Goal: Task Accomplishment & Management: Manage account settings

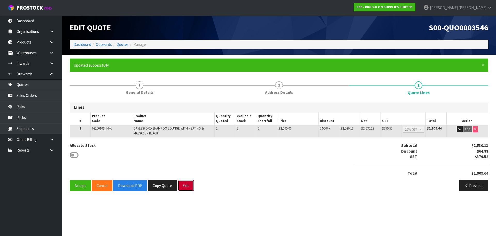
click at [186, 186] on button "Exit" at bounding box center [186, 185] width 16 height 11
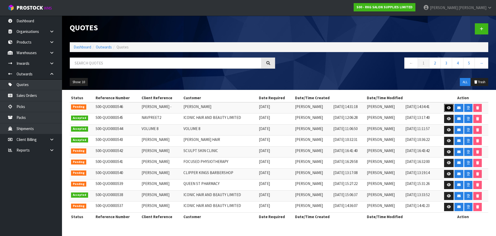
drag, startPoint x: 446, startPoint y: 107, endPoint x: 422, endPoint y: 109, distance: 24.2
click at [446, 107] on link at bounding box center [449, 108] width 10 height 8
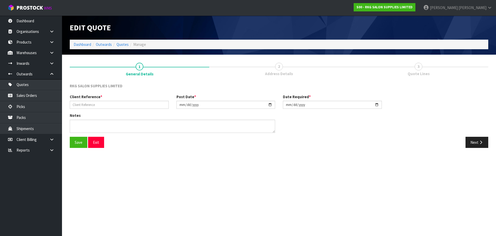
type input "[PERSON_NAME] -"
type input "[DATE]"
type textarea "FOR PICK UP"
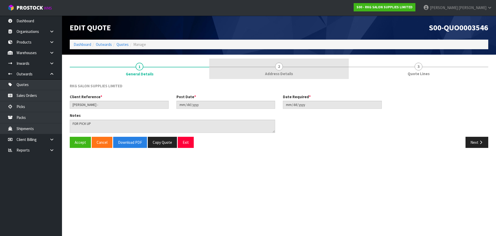
click at [282, 65] on span "2" at bounding box center [279, 67] width 8 height 8
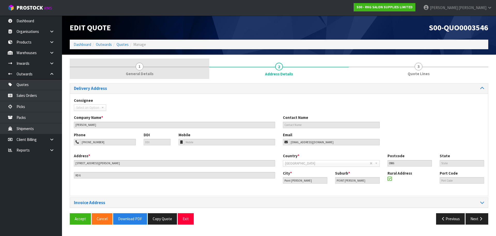
drag, startPoint x: 141, startPoint y: 66, endPoint x: 150, endPoint y: 74, distance: 12.1
click at [141, 66] on span "1" at bounding box center [140, 67] width 8 height 8
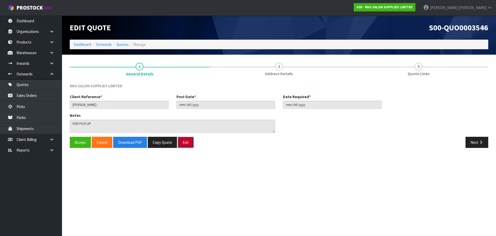
click at [186, 144] on button "Exit" at bounding box center [186, 142] width 16 height 11
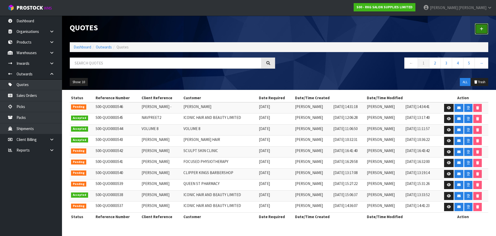
click at [484, 31] on link at bounding box center [481, 28] width 13 height 11
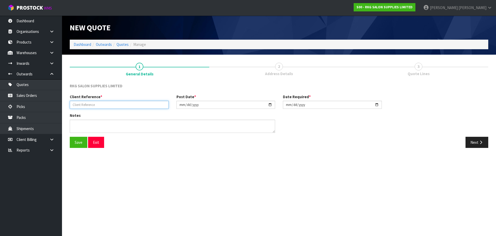
click at [99, 107] on input "text" at bounding box center [119, 105] width 99 height 8
click at [93, 104] on input "text" at bounding box center [119, 105] width 99 height 8
type input "[PERSON_NAME]"
click at [76, 142] on button "Save" at bounding box center [79, 142] width 18 height 11
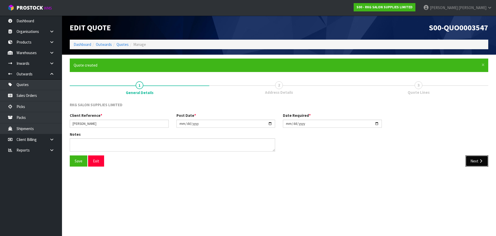
click at [476, 158] on button "Next" at bounding box center [477, 160] width 23 height 11
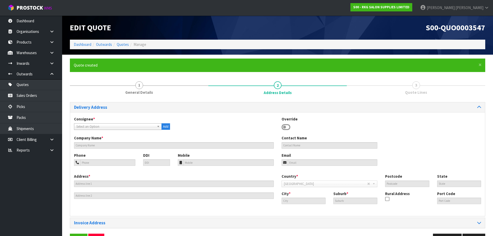
drag, startPoint x: 284, startPoint y: 126, endPoint x: 281, endPoint y: 128, distance: 3.1
click at [284, 126] on icon at bounding box center [285, 127] width 9 height 8
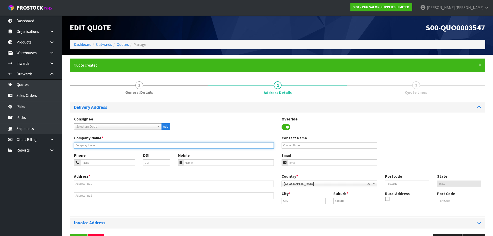
click at [98, 145] on input "text" at bounding box center [174, 145] width 200 height 6
type input "THE COLOUR BAR"
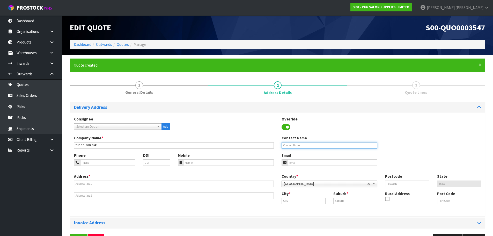
click at [290, 146] on input "text" at bounding box center [329, 145] width 96 height 6
type input "[PERSON_NAME]"
click at [100, 163] on input "tel" at bounding box center [107, 162] width 55 height 6
drag, startPoint x: 91, startPoint y: 164, endPoint x: 93, endPoint y: 161, distance: 4.4
click at [91, 164] on input "096-001441" at bounding box center [107, 162] width 55 height 6
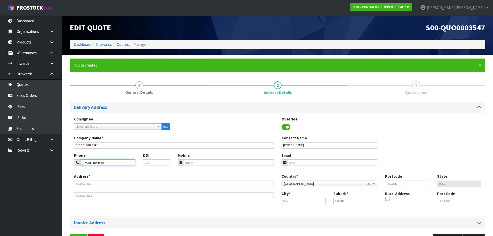
type input "096-001-441"
drag, startPoint x: 292, startPoint y: 163, endPoint x: 188, endPoint y: 178, distance: 105.4
click at [292, 163] on input "email" at bounding box center [332, 162] width 90 height 6
click at [291, 163] on input "email" at bounding box center [332, 162] width 90 height 6
paste input "jasong@thecolourbar.co.nz"
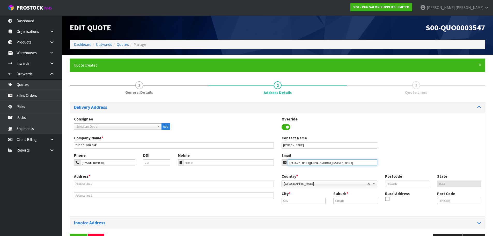
type input "jasong@thecolourbar.co.nz"
click at [94, 183] on input "text" at bounding box center [174, 183] width 200 height 6
type input "10D TURUA ST"
click at [302, 200] on input "text" at bounding box center [303, 200] width 44 height 6
click at [300, 209] on link "Auckla nd" at bounding box center [302, 209] width 41 height 7
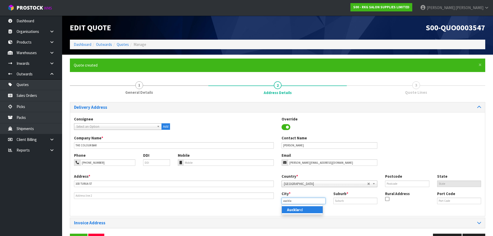
type input "[GEOGRAPHIC_DATA]"
click at [359, 199] on input "text" at bounding box center [355, 200] width 44 height 6
click at [340, 200] on input "text" at bounding box center [355, 200] width 44 height 6
type input "ST HELLIERS"
click at [396, 185] on input "text" at bounding box center [407, 183] width 44 height 6
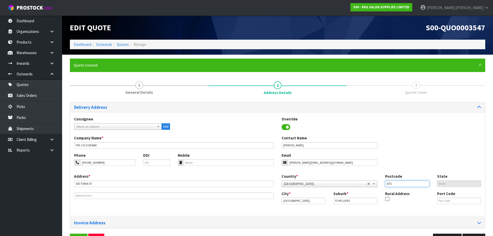
type input "1071"
click at [406, 161] on div "Phone 096-001-441 DDI Mobile Email jasong@thecolourbar.co.nz" at bounding box center [277, 162] width 414 height 21
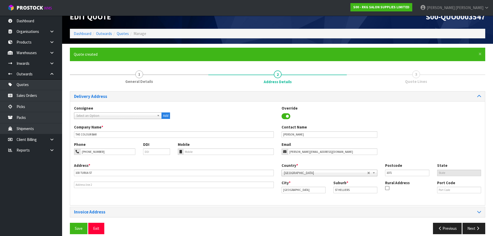
scroll to position [17, 0]
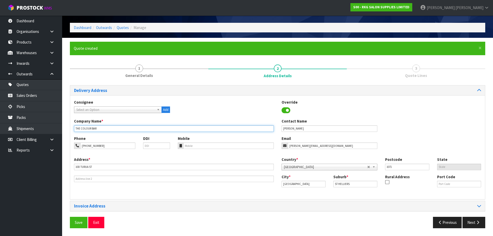
click at [88, 128] on input "THE COLOUR BAR" at bounding box center [174, 128] width 200 height 6
type input "THE COLUR BAR"
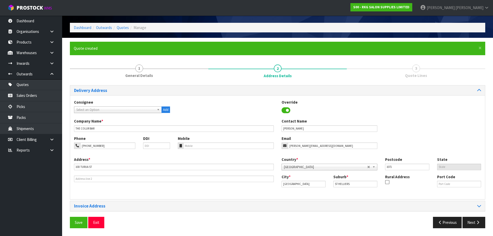
click at [204, 115] on div "Consignee 000001.BAY MECHANICS - BAY MECHANICS 000001A - BRAKE & TRANSMISSION N…" at bounding box center [277, 108] width 414 height 19
drag, startPoint x: 82, startPoint y: 223, endPoint x: 135, endPoint y: 175, distance: 72.3
click at [81, 223] on button "Save" at bounding box center [79, 221] width 18 height 11
click at [470, 222] on button "Next" at bounding box center [473, 221] width 23 height 11
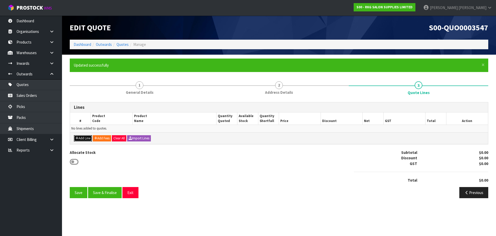
click at [84, 138] on button "Add Line" at bounding box center [83, 138] width 18 height 6
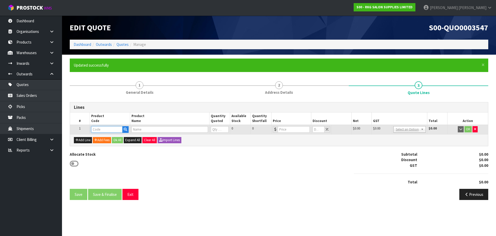
click at [102, 129] on input "text" at bounding box center [106, 129] width 31 height 6
type input "03152204"
click at [101, 145] on strong "03152204" at bounding box center [105, 144] width 17 height 5
type input "03152204K"
type input "WODONGA SHAMPOO LOUNGE - TAN WITH WHITE BASIN"
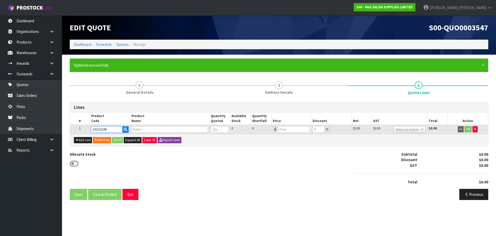
type input "0"
type input "1295"
type input "0"
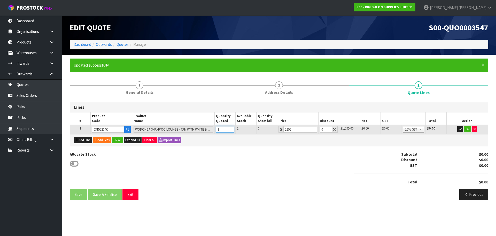
type input "1"
click at [230, 128] on input "1" at bounding box center [225, 129] width 18 height 6
click at [469, 127] on button "OK" at bounding box center [467, 129] width 7 height 6
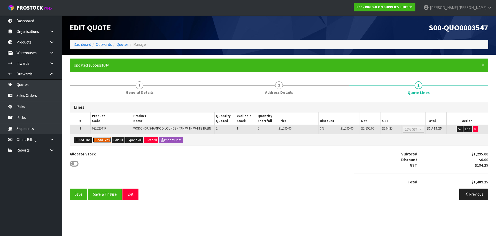
click at [104, 138] on button "Add Fees" at bounding box center [102, 140] width 18 height 6
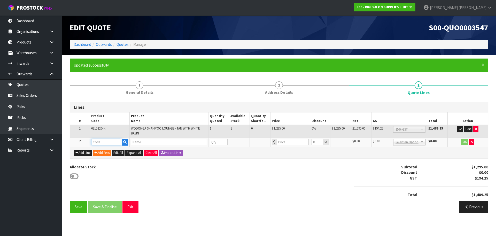
click at [101, 139] on input "text" at bounding box center [106, 142] width 31 height 6
type input "FRE"
click at [102, 150] on strong "FRE" at bounding box center [100, 150] width 6 height 5
type input "FREIGHT"
type input "FREIGHT FEE"
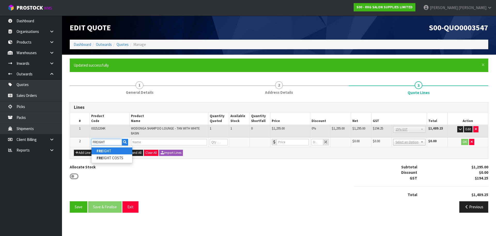
type input "1"
type input "0"
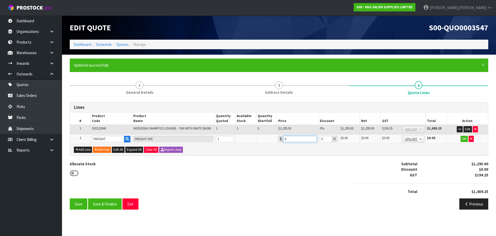
drag, startPoint x: 291, startPoint y: 139, endPoint x: 282, endPoint y: 139, distance: 9.1
click at [282, 139] on div "0" at bounding box center [297, 138] width 39 height 6
type input "75.50"
click at [464, 139] on button "OK" at bounding box center [464, 138] width 7 height 6
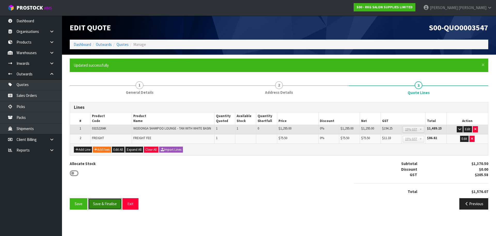
click at [107, 202] on button "Save & Finalise" at bounding box center [105, 203] width 34 height 11
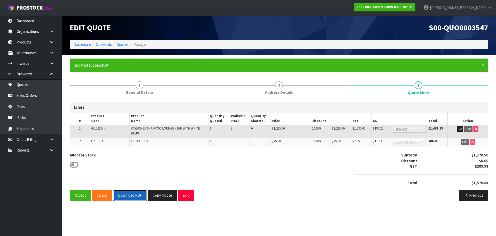
click at [125, 195] on button "Download PDF" at bounding box center [130, 194] width 34 height 11
click at [184, 196] on button "Exit" at bounding box center [186, 194] width 16 height 11
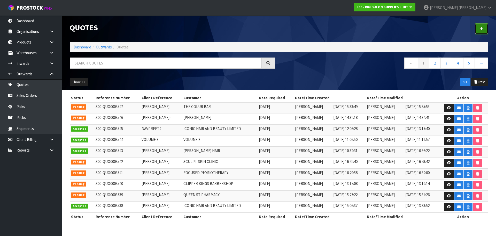
click at [481, 29] on icon at bounding box center [482, 29] width 4 height 4
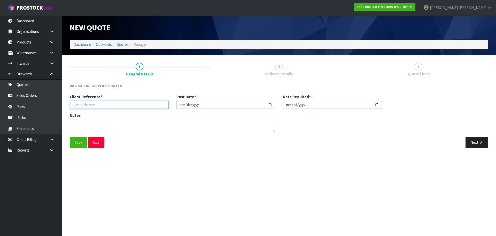
click at [100, 104] on input "text" at bounding box center [119, 105] width 99 height 8
click at [101, 104] on input "text" at bounding box center [119, 105] width 99 height 8
type input "EMMA GOODWIN"
click at [75, 142] on button "Save" at bounding box center [79, 142] width 18 height 11
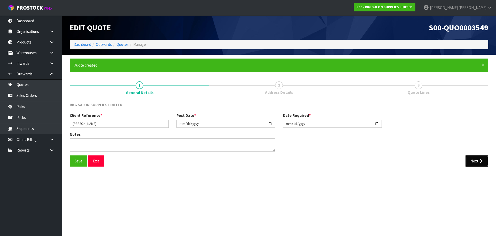
click at [479, 162] on icon "button" at bounding box center [481, 161] width 5 height 4
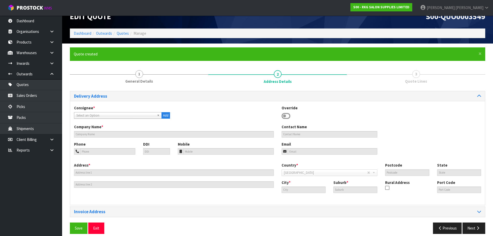
scroll to position [17, 0]
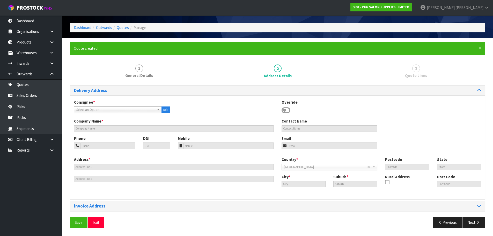
click at [284, 109] on icon at bounding box center [285, 110] width 9 height 8
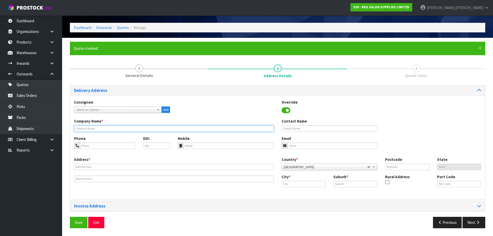
click at [158, 128] on input "text" at bounding box center [174, 128] width 200 height 6
type input "EMMA GOODWIN"
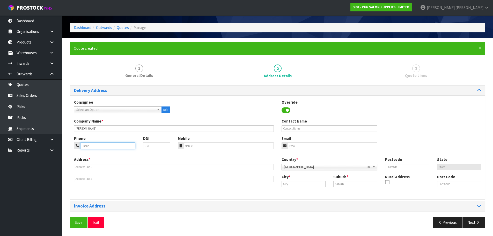
click at [124, 145] on input "tel" at bounding box center [107, 145] width 55 height 6
type input "022-651-6135"
click at [293, 147] on input "email" at bounding box center [332, 145] width 90 height 6
type input "emmagoodwin_stylist@hotmail.com"
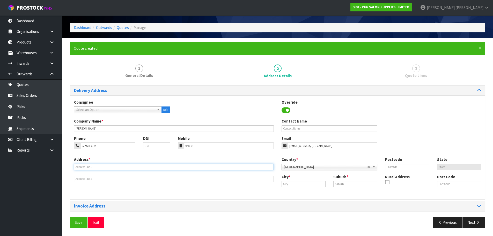
click at [122, 166] on input "text" at bounding box center [174, 166] width 200 height 6
type input "9 WINTON ST"
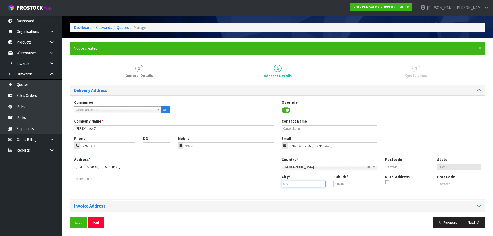
click at [299, 184] on input "text" at bounding box center [303, 183] width 44 height 6
click at [297, 194] on link "Chri stchurch" at bounding box center [302, 192] width 41 height 7
type input "Christchurch"
click at [337, 183] on input "text" at bounding box center [355, 183] width 44 height 6
type input "ST ALBANS"
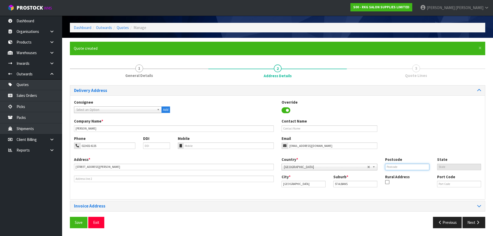
click at [388, 168] on input "text" at bounding box center [407, 166] width 44 height 6
type input "8014"
click at [76, 223] on button "Save" at bounding box center [79, 221] width 18 height 11
click at [473, 222] on button "Next" at bounding box center [473, 221] width 23 height 11
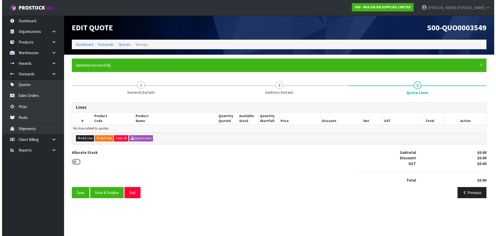
scroll to position [0, 0]
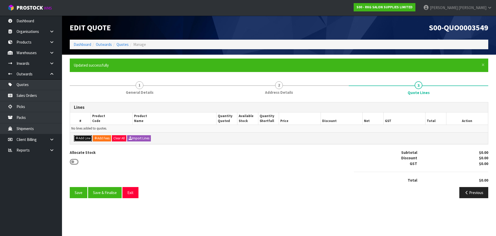
click at [85, 138] on button "Add Line" at bounding box center [83, 138] width 18 height 6
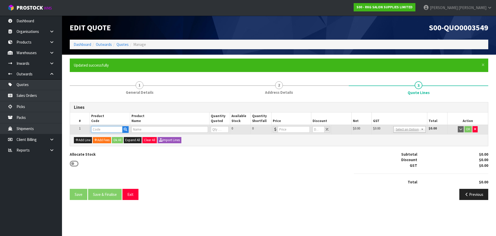
click at [102, 128] on input "text" at bounding box center [106, 129] width 31 height 6
type input "021001"
click at [104, 139] on strong "021001" at bounding box center [103, 137] width 12 height 5
type input "02100101"
type input "MUDGEE SALON CHAIR BLACK WITH BLACK ROUND BASE"
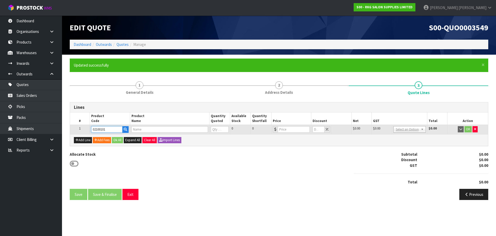
type input "0"
type input "499"
type input "0"
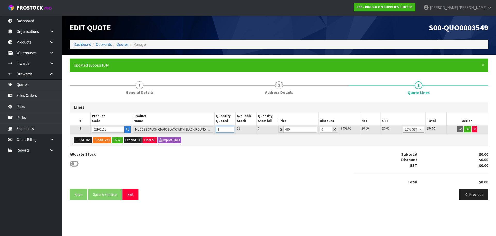
click at [232, 128] on input "1" at bounding box center [225, 129] width 18 height 6
type input "2"
click at [232, 128] on input "2" at bounding box center [225, 129] width 18 height 6
drag, startPoint x: 324, startPoint y: 128, endPoint x: 321, endPoint y: 129, distance: 3.4
click at [321, 129] on input "0" at bounding box center [326, 129] width 12 height 6
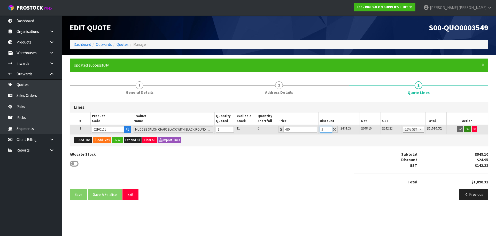
type input "5"
click at [469, 129] on button "OK" at bounding box center [467, 129] width 7 height 6
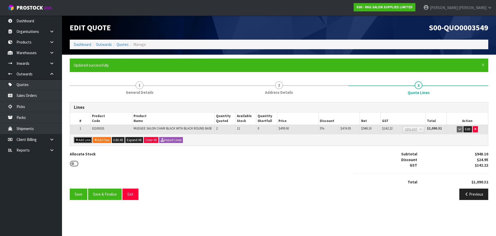
click at [83, 139] on button "Add Line" at bounding box center [83, 140] width 18 height 6
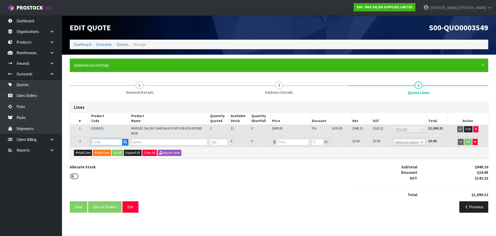
click at [92, 139] on input "text" at bounding box center [106, 142] width 31 height 6
type input "030101"
click at [106, 158] on strong "030101" at bounding box center [103, 157] width 12 height 5
type input "03010101K"
type input "GEELONG SHAMPOO LOUNGE"
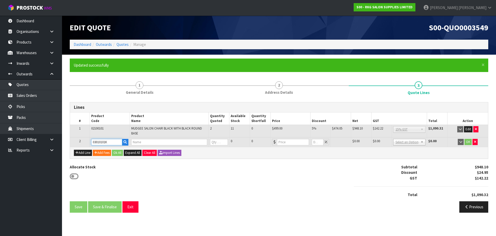
type input "0"
type input "1199"
type input "0"
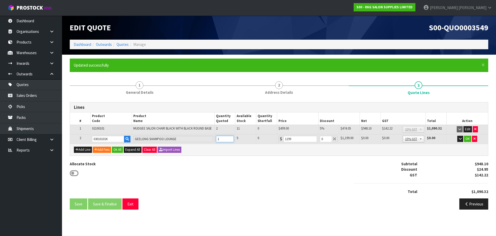
type input "1"
click at [230, 138] on input "1" at bounding box center [225, 138] width 18 height 6
drag, startPoint x: 324, startPoint y: 137, endPoint x: 320, endPoint y: 138, distance: 4.2
click at [320, 138] on input "0" at bounding box center [326, 138] width 12 height 6
type input "5"
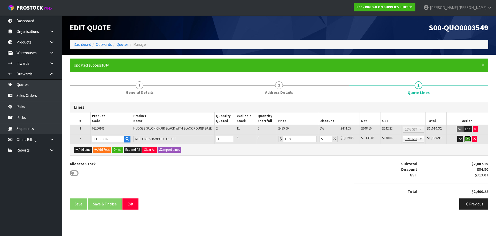
click at [469, 139] on button "OK" at bounding box center [467, 138] width 7 height 6
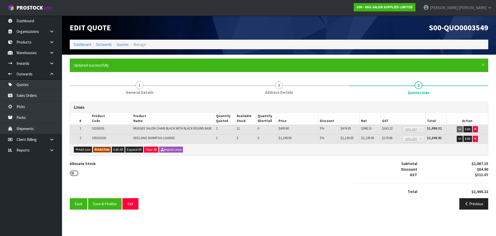
click at [102, 149] on button "Add Fees" at bounding box center [102, 149] width 18 height 6
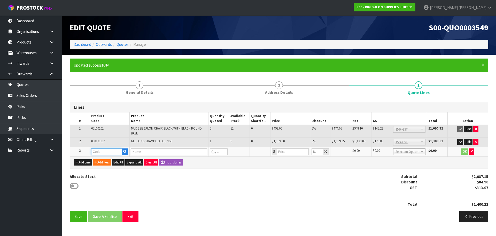
click at [102, 149] on input "text" at bounding box center [106, 151] width 31 height 6
type input "FRE"
click at [100, 160] on strong "FRE" at bounding box center [100, 160] width 6 height 5
type input "FREIGHT"
type input "FREIGHT FEE"
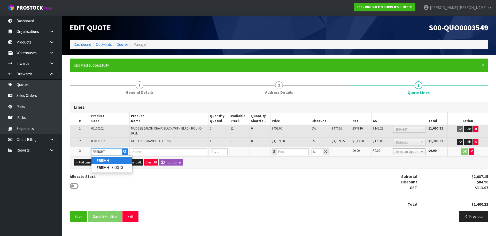
type input "1"
type input "0"
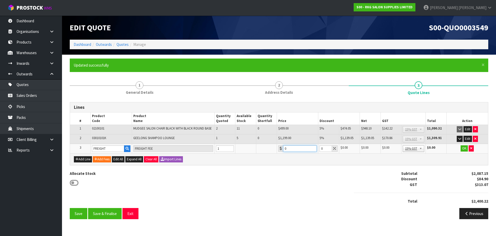
drag, startPoint x: 289, startPoint y: 148, endPoint x: 283, endPoint y: 149, distance: 6.0
click at [283, 149] on div "0" at bounding box center [297, 148] width 39 height 6
type input "368.50"
click at [466, 148] on button "OK" at bounding box center [464, 148] width 7 height 6
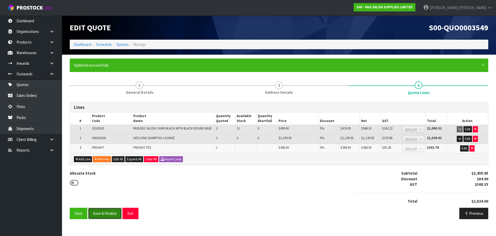
click at [104, 214] on button "Save & Finalise" at bounding box center [105, 212] width 34 height 11
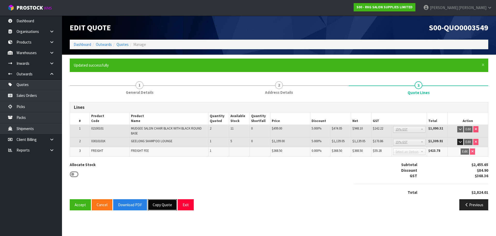
click at [165, 206] on button "Copy Quote" at bounding box center [162, 204] width 29 height 11
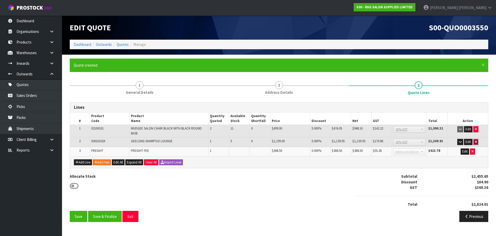
click at [477, 142] on button "button" at bounding box center [476, 142] width 5 height 6
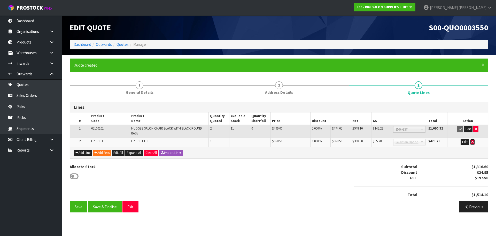
click at [474, 143] on button "button" at bounding box center [472, 142] width 5 height 6
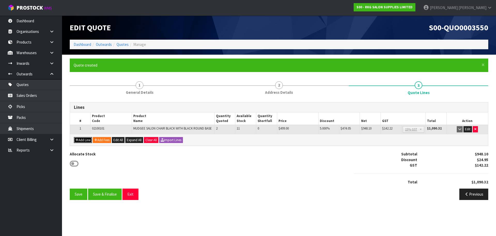
click at [75, 142] on button "Add Line" at bounding box center [83, 140] width 18 height 6
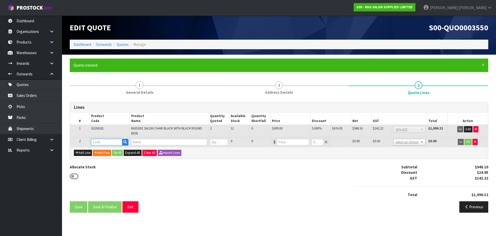
click at [98, 140] on input "text" at bounding box center [106, 142] width 31 height 6
click at [100, 143] on input "text" at bounding box center [106, 142] width 31 height 6
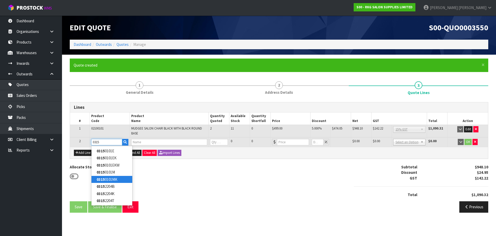
type input "0315"
click at [107, 180] on link "0315 0101MK" at bounding box center [112, 179] width 41 height 7
type input "03150101MK"
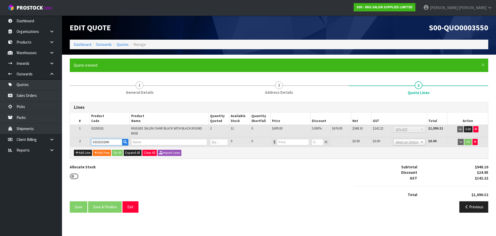
type input "CLUNES PREMIUM MANUAL SHAMPOO LOUNGE - BLACK"
type input "0"
type input "1295"
type input "0"
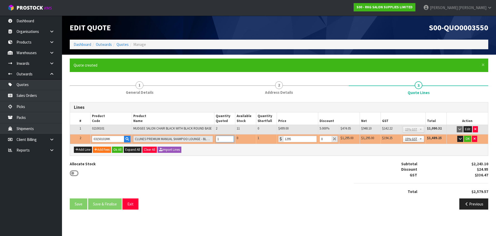
type input "1"
click at [230, 138] on input "1" at bounding box center [225, 138] width 18 height 6
click at [466, 138] on button "OK" at bounding box center [467, 138] width 7 height 6
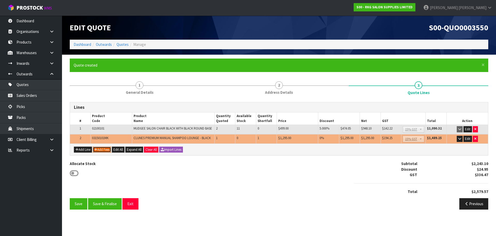
click at [103, 149] on button "Add Fees" at bounding box center [102, 149] width 18 height 6
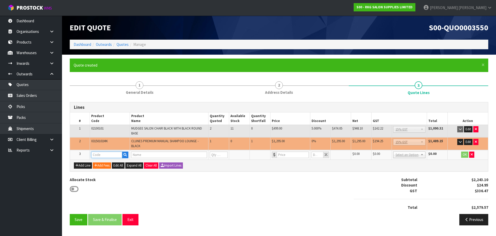
click at [102, 151] on input "text" at bounding box center [106, 154] width 31 height 6
type input "FRE"
click at [106, 163] on link "FRE IGHT" at bounding box center [112, 163] width 41 height 7
type input "FREIGHT"
type input "FREIGHT FEE"
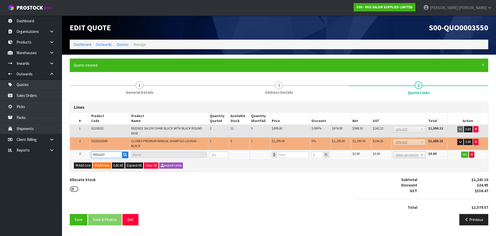
type input "1"
type input "0"
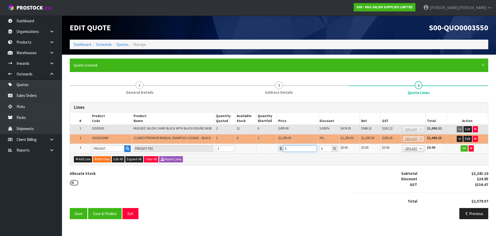
drag, startPoint x: 292, startPoint y: 149, endPoint x: 282, endPoint y: 150, distance: 10.7
click at [282, 150] on div "0" at bounding box center [297, 148] width 39 height 6
type input "360.50"
click at [464, 148] on button "OK" at bounding box center [464, 148] width 7 height 6
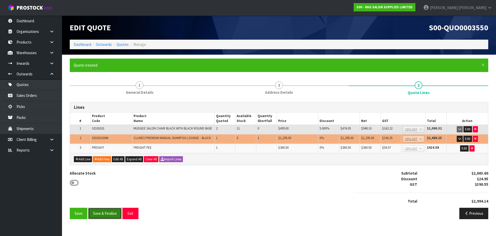
click at [105, 215] on button "Save & Finalise" at bounding box center [105, 212] width 34 height 11
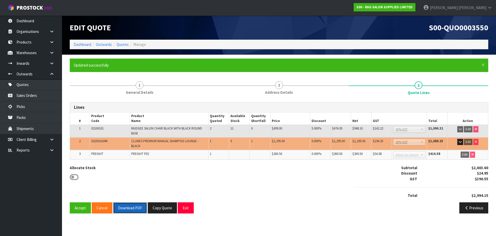
click at [131, 208] on button "Download PDF" at bounding box center [130, 207] width 34 height 11
click at [185, 208] on button "Exit" at bounding box center [186, 207] width 16 height 11
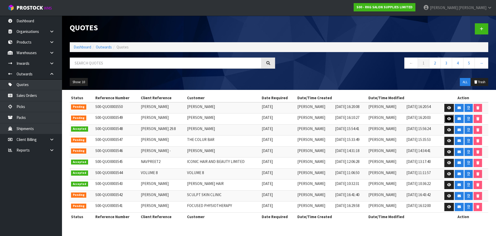
click at [448, 119] on icon at bounding box center [450, 118] width 4 height 3
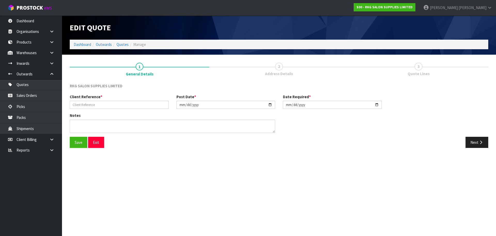
type input "EMMA GOODWIN"
type input "[DATE]"
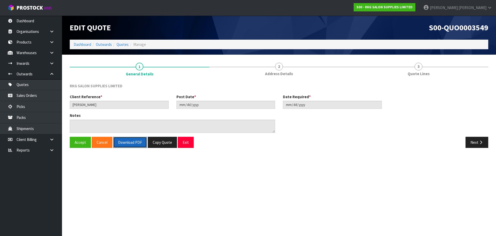
click at [128, 143] on button "Download PDF" at bounding box center [130, 142] width 34 height 11
click at [189, 143] on button "Exit" at bounding box center [186, 142] width 16 height 11
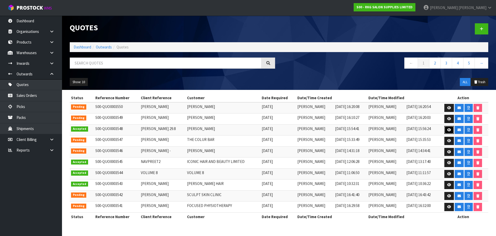
click at [448, 130] on icon at bounding box center [450, 129] width 4 height 3
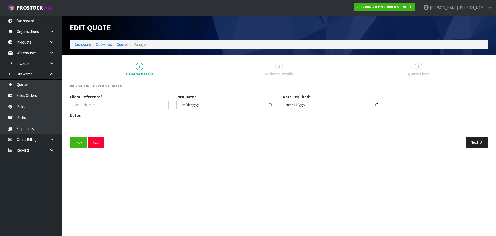
type input "[PERSON_NAME] 29.8"
type input "[DATE]"
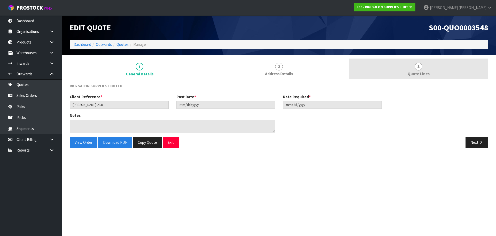
click at [420, 66] on span "3" at bounding box center [419, 67] width 8 height 8
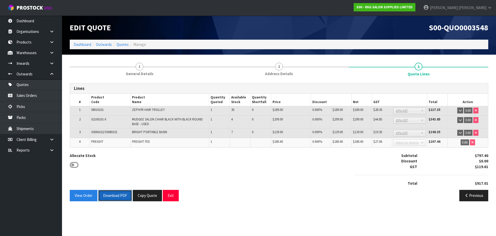
click at [115, 195] on button "Download PDF" at bounding box center [115, 195] width 34 height 11
click at [172, 195] on button "Exit" at bounding box center [171, 195] width 16 height 11
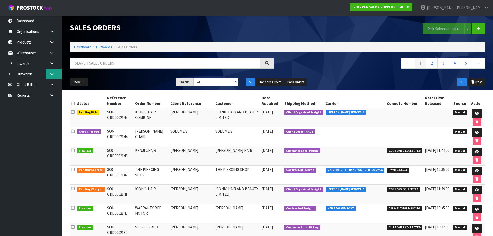
click at [52, 74] on icon at bounding box center [51, 74] width 5 height 4
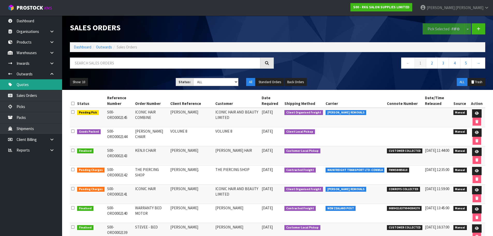
click at [21, 85] on link "Quotes" at bounding box center [31, 84] width 62 height 11
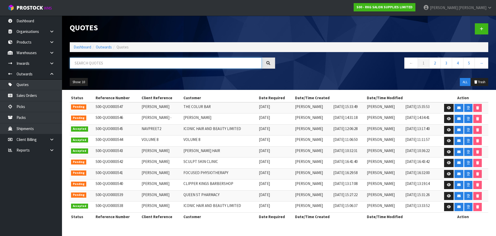
click at [100, 60] on input "text" at bounding box center [166, 62] width 192 height 11
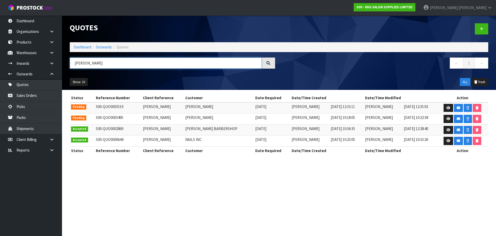
type input "[PERSON_NAME]"
click at [449, 107] on icon at bounding box center [449, 107] width 4 height 3
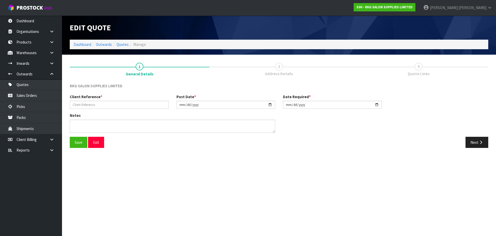
type input "[PERSON_NAME]"
type input "[DATE]"
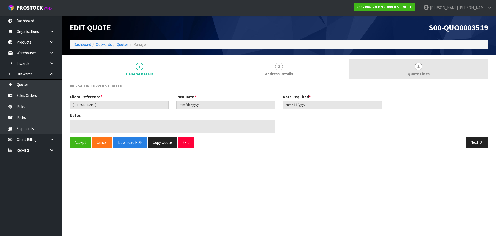
click at [423, 67] on link "3 Quote Lines" at bounding box center [419, 68] width 140 height 20
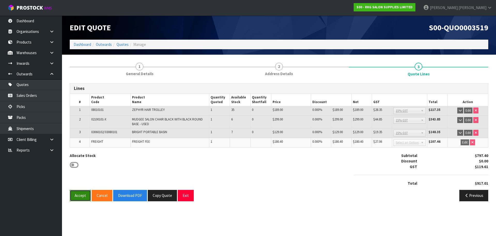
click at [79, 195] on button "Accept" at bounding box center [80, 195] width 21 height 11
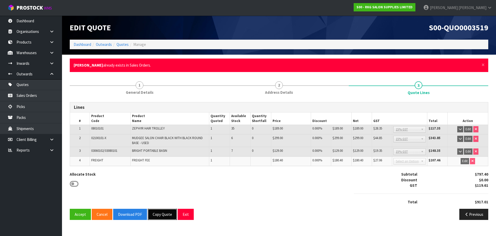
click at [163, 215] on button "Copy Quote" at bounding box center [162, 213] width 29 height 11
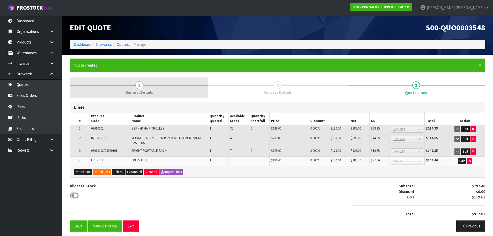
click at [139, 85] on span "1" at bounding box center [139, 85] width 8 height 8
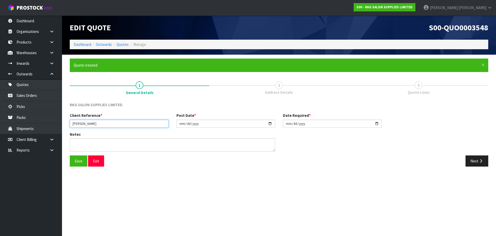
click at [122, 124] on input "[PERSON_NAME]" at bounding box center [119, 123] width 99 height 8
type input "MANDY LAMBERT2"
click at [77, 161] on button "Save" at bounding box center [79, 160] width 18 height 11
click at [468, 161] on button "Next" at bounding box center [477, 160] width 23 height 11
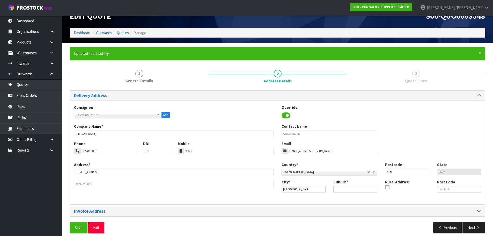
scroll to position [17, 0]
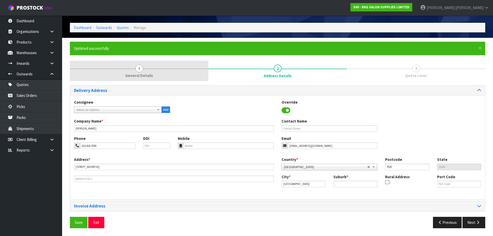
click at [143, 67] on link "1 General Details" at bounding box center [139, 70] width 138 height 20
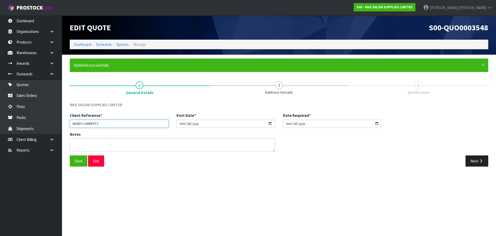
click at [106, 123] on input "MANDY LAMBERT2" at bounding box center [119, 123] width 99 height 8
type input "[PERSON_NAME] 29.8"
click at [80, 161] on button "Save" at bounding box center [79, 160] width 18 height 11
click at [474, 162] on button "Next" at bounding box center [477, 160] width 23 height 11
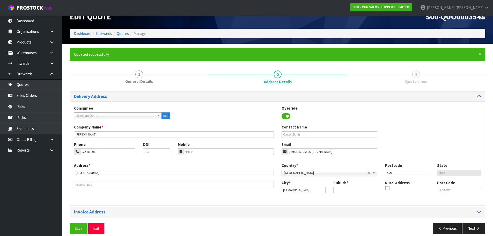
scroll to position [17, 0]
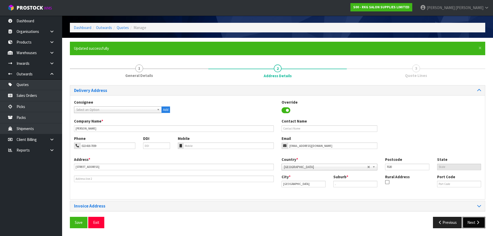
click at [472, 222] on button "Next" at bounding box center [473, 221] width 23 height 11
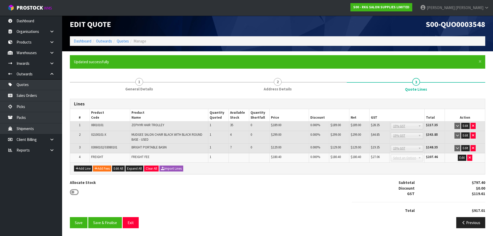
scroll to position [3, 0]
drag, startPoint x: 105, startPoint y: 223, endPoint x: 107, endPoint y: 220, distance: 3.6
click at [106, 221] on button "Save & Finalise" at bounding box center [105, 222] width 34 height 11
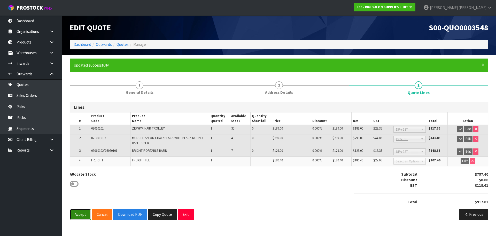
click at [80, 213] on button "Accept" at bounding box center [80, 213] width 21 height 11
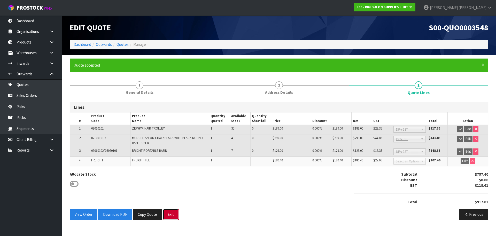
click at [168, 214] on button "Exit" at bounding box center [171, 213] width 16 height 11
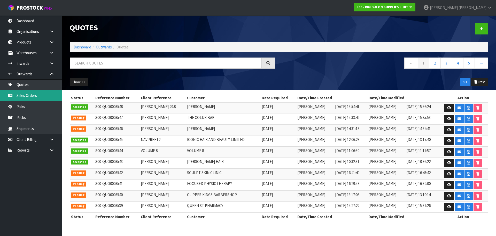
click at [31, 94] on link "Sales Orders" at bounding box center [31, 95] width 62 height 11
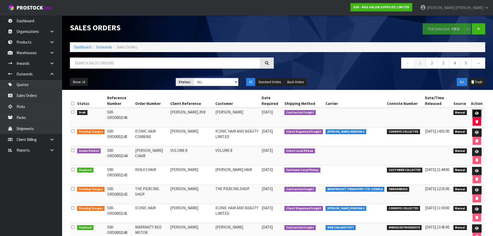
click at [475, 113] on icon at bounding box center [476, 112] width 4 height 3
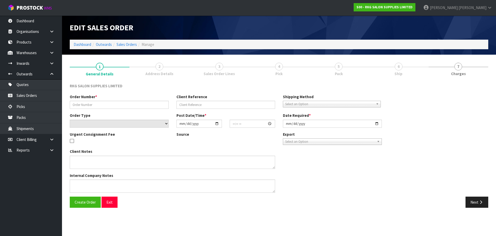
type input "[PERSON_NAME] 29.8"
select select "number:0"
type input "[DATE]"
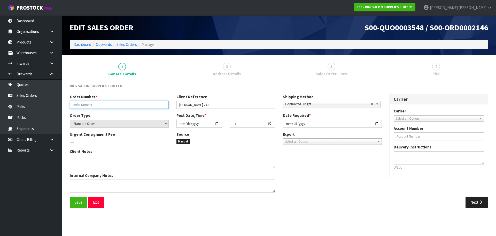
click at [130, 104] on input "text" at bounding box center [119, 105] width 99 height 8
type input "MANDY 29.8"
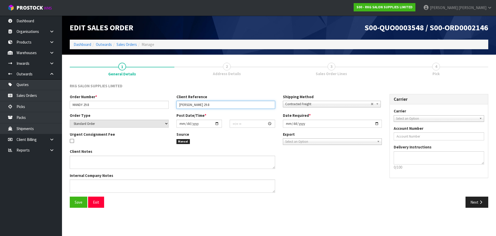
drag, startPoint x: 204, startPoint y: 104, endPoint x: 232, endPoint y: 103, distance: 27.5
click at [232, 103] on input "[PERSON_NAME] 29.8" at bounding box center [226, 105] width 99 height 8
type input "[PERSON_NAME]"
click at [400, 116] on span "Select an Option" at bounding box center [436, 118] width 81 height 6
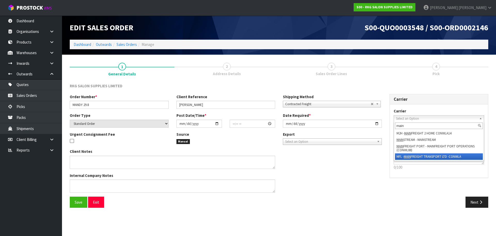
type input "main"
click at [407, 155] on em "MAIN" at bounding box center [407, 156] width 7 height 4
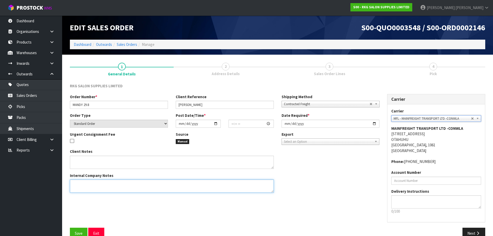
click at [95, 187] on textarea at bounding box center [172, 185] width 204 height 13
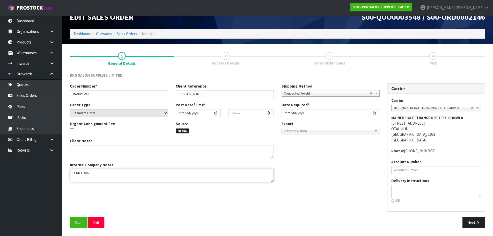
type textarea "SEND LOOSE"
click at [214, 112] on input "date" at bounding box center [198, 113] width 45 height 8
type input "[DATE]"
type input "00:00:00.000"
type input "[DATE]"
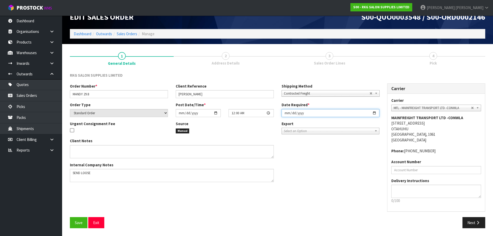
click at [374, 113] on input "[DATE]" at bounding box center [330, 113] width 98 height 8
click at [77, 221] on span "Save" at bounding box center [79, 222] width 8 height 5
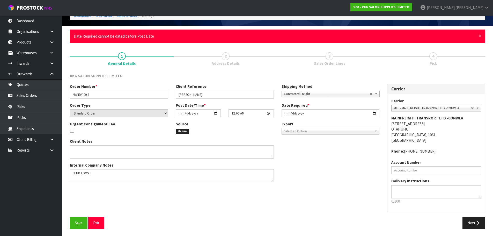
scroll to position [29, 0]
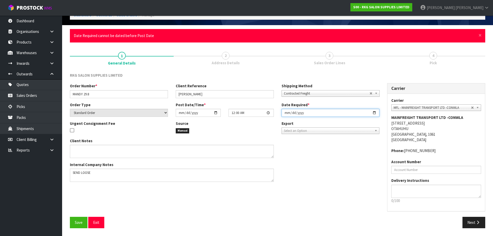
click at [372, 113] on input "[DATE]" at bounding box center [330, 113] width 98 height 8
type input "[DATE]"
click at [78, 223] on span "Save" at bounding box center [79, 221] width 8 height 5
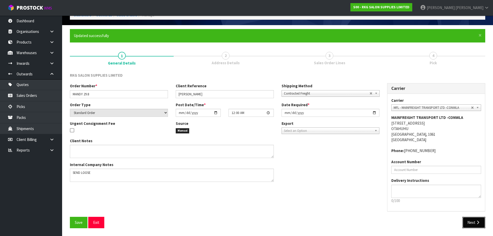
click at [471, 222] on button "Next" at bounding box center [473, 221] width 23 height 11
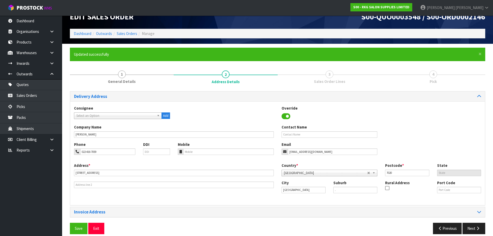
scroll to position [17, 0]
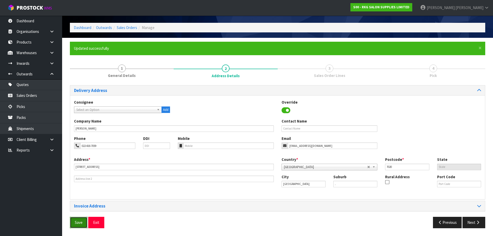
click at [78, 221] on span "Save" at bounding box center [79, 221] width 8 height 5
drag, startPoint x: 472, startPoint y: 221, endPoint x: 453, endPoint y: 216, distance: 19.8
click at [471, 221] on button "Next" at bounding box center [473, 221] width 23 height 11
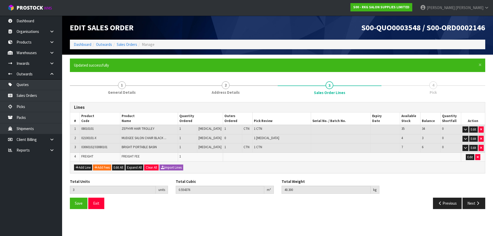
scroll to position [0, 0]
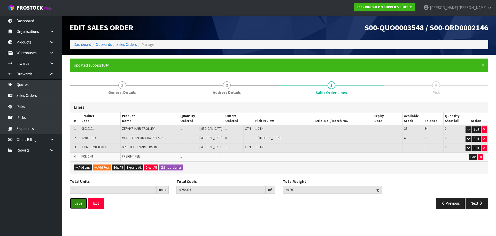
click at [74, 203] on button "Save" at bounding box center [79, 202] width 18 height 11
click at [476, 204] on button "Next" at bounding box center [477, 202] width 23 height 11
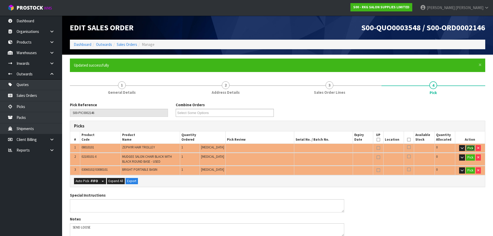
click at [468, 147] on button "Pick" at bounding box center [469, 148] width 9 height 6
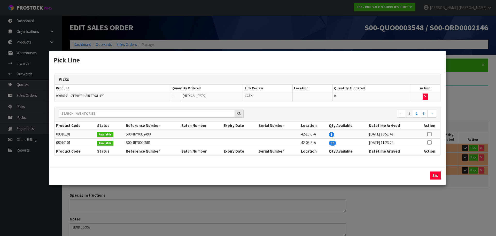
click at [429, 134] on icon at bounding box center [430, 134] width 4 height 0
drag, startPoint x: 413, startPoint y: 175, endPoint x: 425, endPoint y: 174, distance: 11.6
click at [414, 175] on button "Assign Pick" at bounding box center [417, 175] width 21 height 8
type input "1"
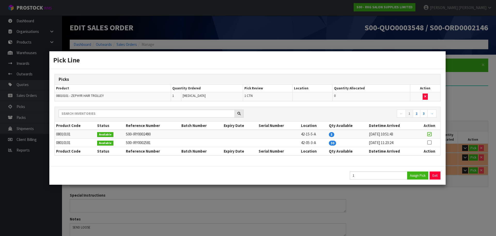
type input "0.1392"
type input "9.3"
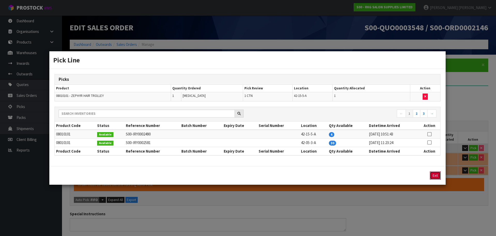
drag, startPoint x: 432, startPoint y: 173, endPoint x: 435, endPoint y: 173, distance: 2.9
click at [433, 173] on button "Exit" at bounding box center [435, 175] width 11 height 8
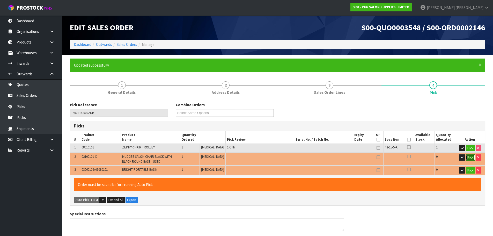
click at [468, 157] on button "Pick" at bounding box center [469, 157] width 9 height 6
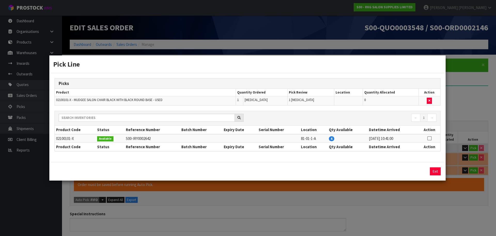
drag, startPoint x: 431, startPoint y: 137, endPoint x: 407, endPoint y: 161, distance: 33.3
click at [431, 138] on icon at bounding box center [430, 138] width 4 height 0
click at [416, 170] on button "Assign Pick" at bounding box center [417, 171] width 21 height 8
type input "Piece x 1"
type input "2"
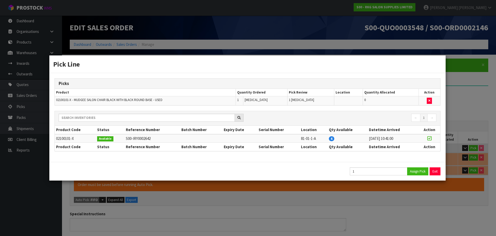
type input "0.46788"
type input "36.3"
click at [433, 169] on button "Exit" at bounding box center [435, 171] width 11 height 8
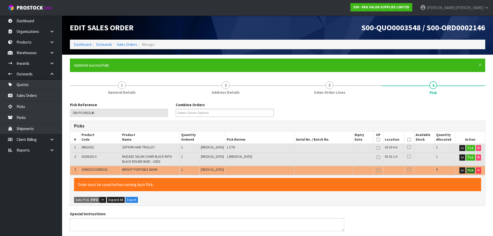
click at [467, 168] on button "Pick" at bounding box center [470, 170] width 9 height 6
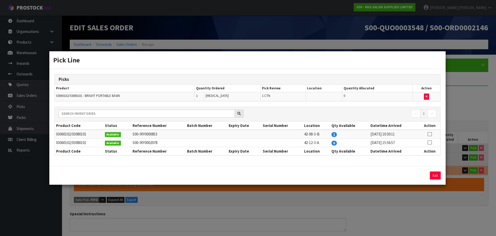
click at [431, 134] on icon at bounding box center [430, 134] width 4 height 0
drag, startPoint x: 418, startPoint y: 176, endPoint x: 425, endPoint y: 176, distance: 7.5
click at [418, 177] on button "Assign Pick" at bounding box center [417, 175] width 21 height 8
type input "2"
type input "3"
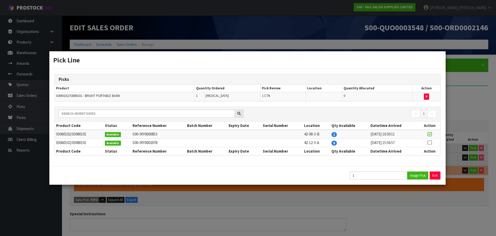
type input "0.554376"
type input "40.3"
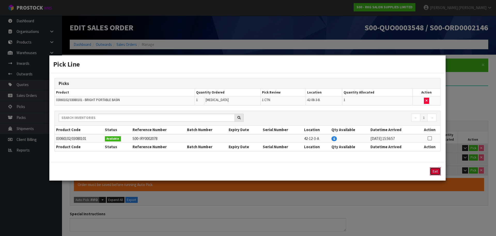
click at [435, 168] on button "Exit" at bounding box center [435, 171] width 11 height 8
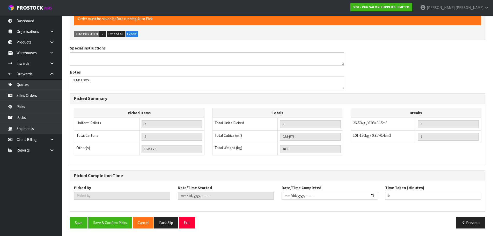
scroll to position [166, 0]
click at [106, 221] on button "Save & Confirm Picks" at bounding box center [110, 221] width 44 height 11
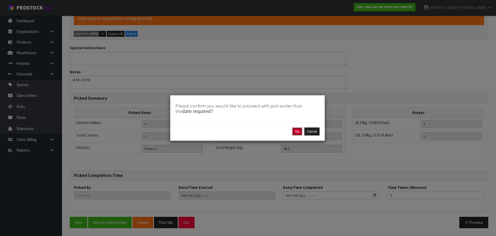
click at [296, 131] on button "Yes" at bounding box center [297, 131] width 10 height 8
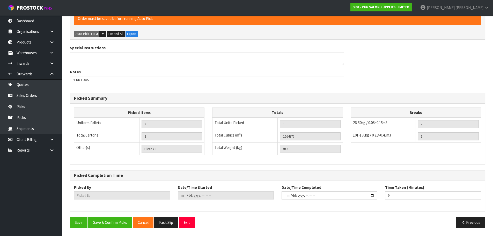
scroll to position [0, 0]
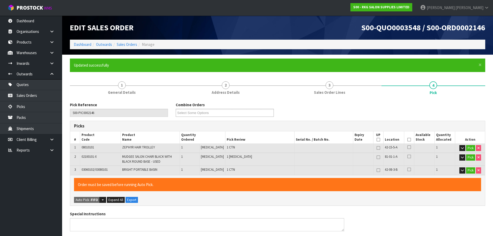
type input "[PERSON_NAME]"
type input "[DATE]T16:40:47"
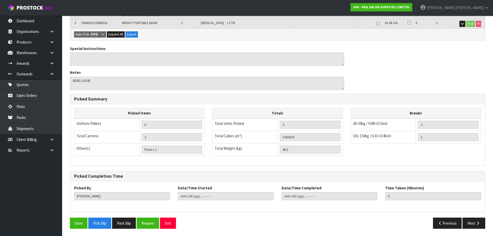
scroll to position [147, 0]
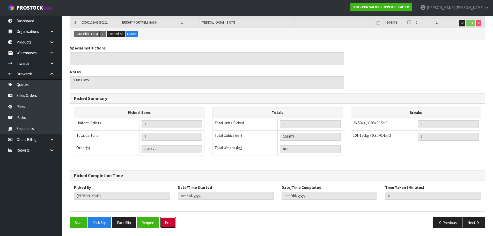
click at [166, 222] on button "Exit" at bounding box center [168, 222] width 16 height 11
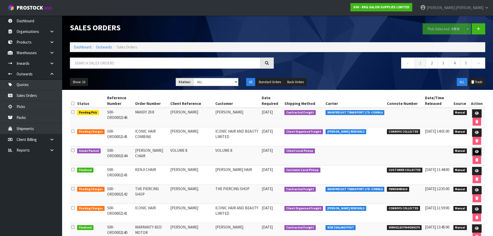
click at [476, 151] on icon at bounding box center [476, 151] width 4 height 3
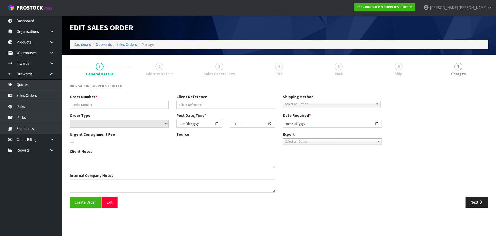
type input "[PERSON_NAME] CHAIR"
type input "VOLUME 8"
select select "number:0"
type input "[DATE]"
type input "00:00:00.000"
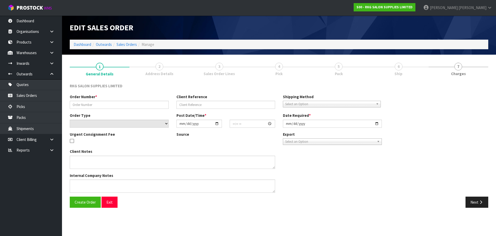
type input "[DATE]"
type textarea "FOR PICK UP"
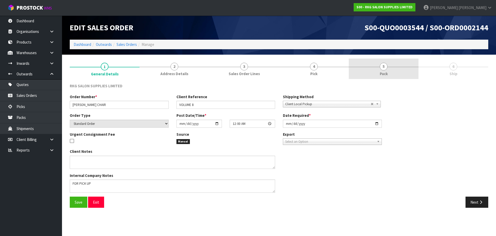
click at [384, 66] on span "5" at bounding box center [384, 67] width 8 height 8
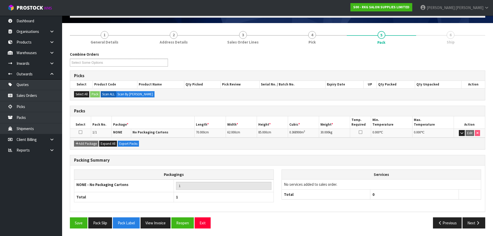
scroll to position [32, 0]
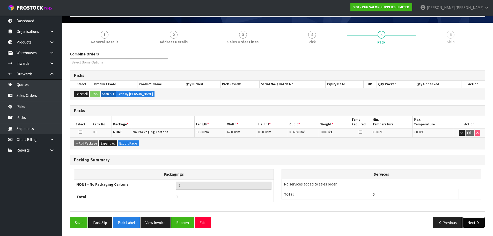
click at [474, 222] on button "Next" at bounding box center [473, 222] width 23 height 11
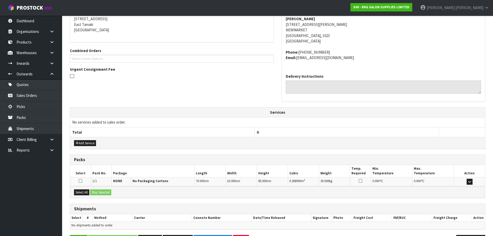
scroll to position [105, 0]
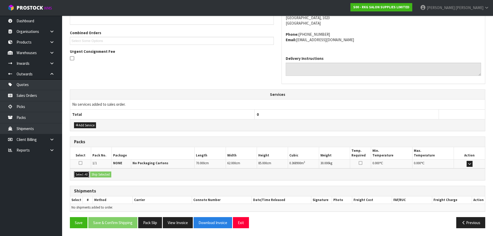
click at [81, 172] on button "Select All" at bounding box center [81, 174] width 15 height 6
click at [99, 173] on button "Ship Selected" at bounding box center [100, 174] width 21 height 6
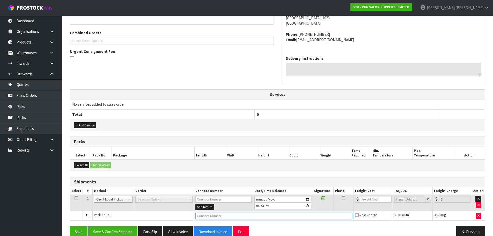
click at [204, 213] on input "text" at bounding box center [273, 215] width 157 height 6
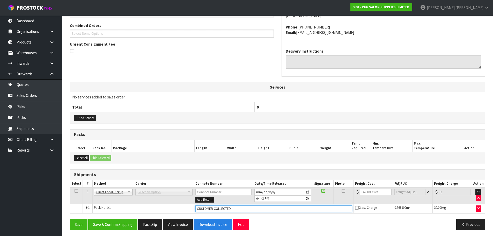
scroll to position [114, 0]
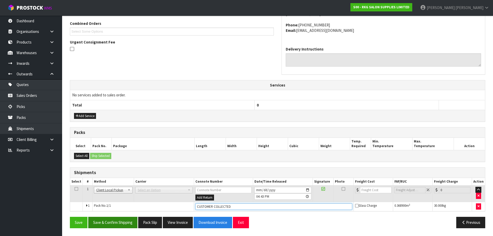
type input "CUSTOMER COLLECTED"
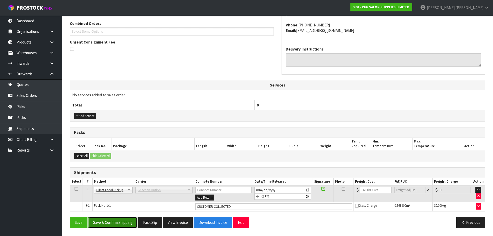
click at [107, 223] on button "Save & Confirm Shipping" at bounding box center [112, 221] width 49 height 11
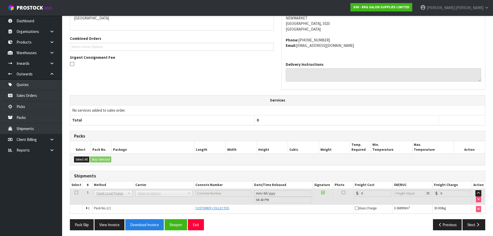
scroll to position [120, 0]
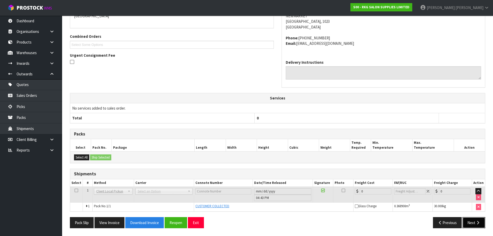
click at [475, 224] on button "Next" at bounding box center [473, 222] width 23 height 11
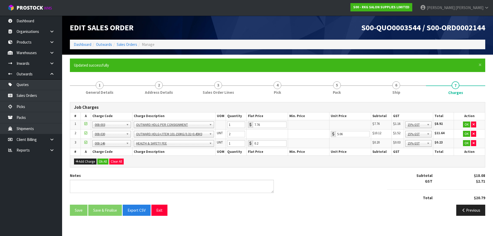
scroll to position [0, 0]
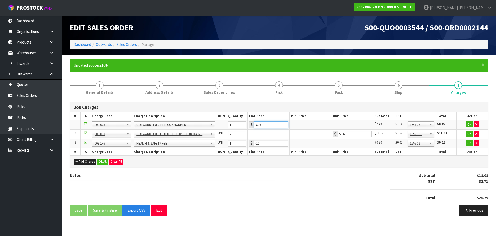
drag, startPoint x: 265, startPoint y: 125, endPoint x: 253, endPoint y: 126, distance: 11.7
click at [253, 126] on div "7.76" at bounding box center [268, 124] width 39 height 6
type input "3.50"
click at [470, 123] on button "OK" at bounding box center [469, 124] width 7 height 6
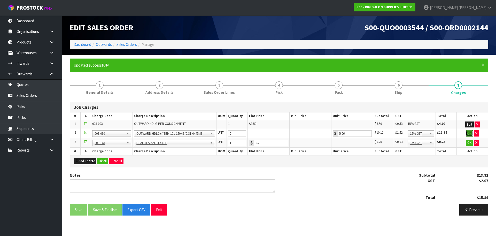
click at [468, 132] on button "OK" at bounding box center [469, 133] width 7 height 6
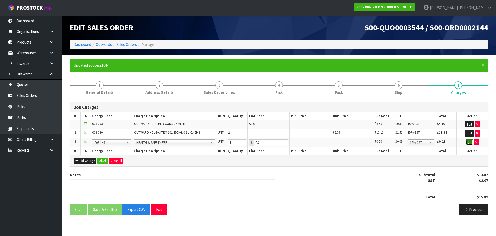
click at [471, 144] on button "OK" at bounding box center [469, 142] width 7 height 6
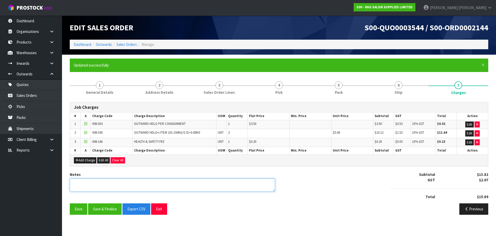
click at [76, 185] on textarea at bounding box center [173, 184] width 206 height 13
type textarea "PICKED BY [PERSON_NAME]"
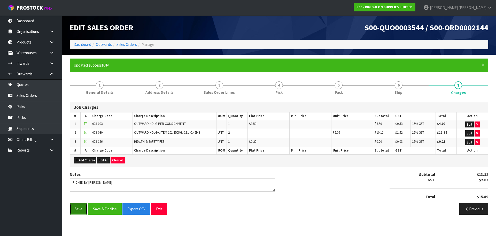
click at [79, 210] on button "Save" at bounding box center [79, 208] width 18 height 11
click at [398, 88] on span "6" at bounding box center [399, 85] width 8 height 8
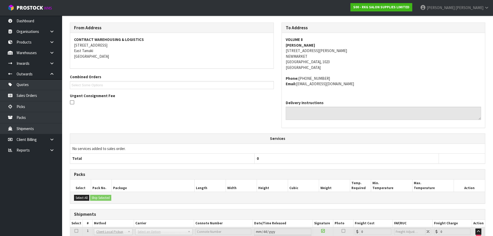
scroll to position [120, 0]
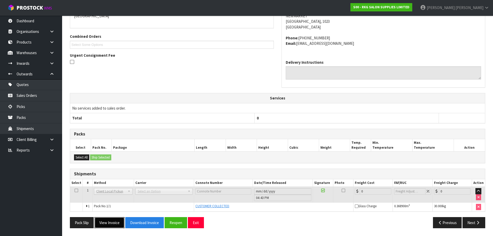
click at [105, 224] on button "View Invoice" at bounding box center [109, 222] width 30 height 11
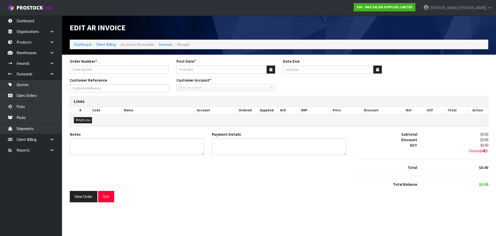
type input "[PERSON_NAME] CHAIR"
type input "[DATE]"
type input "VOLUME 8"
type textarea "THANK YOU FOR YOUR ORDER. COLLECTED."
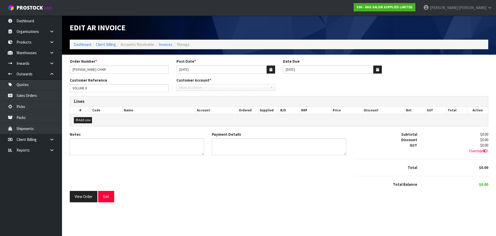
type textarea "CASH [DATE]"
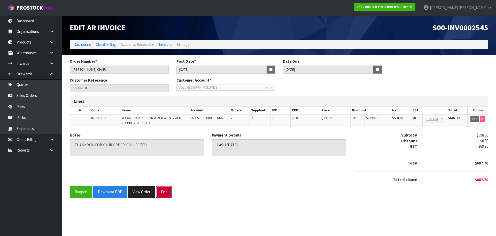
click at [164, 195] on button "Exit" at bounding box center [164, 191] width 16 height 11
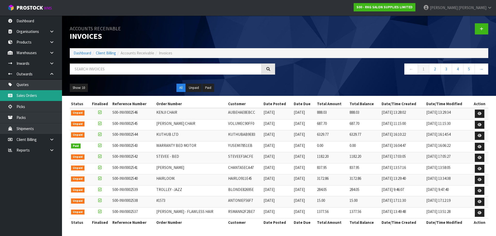
click at [34, 97] on link "Sales Orders" at bounding box center [31, 95] width 62 height 11
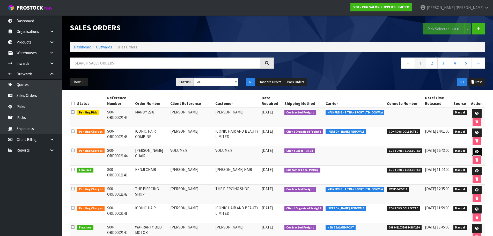
click at [476, 151] on icon at bounding box center [476, 151] width 4 height 3
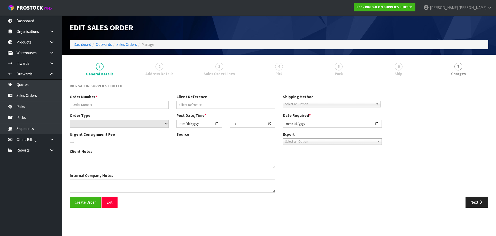
type input "[PERSON_NAME] CHAIR"
type input "VOLUME 8"
select select "number:0"
type input "[DATE]"
type input "00:00:00.000"
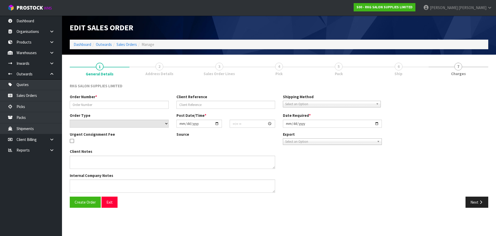
type input "[DATE]"
type textarea "FOR PICK UP"
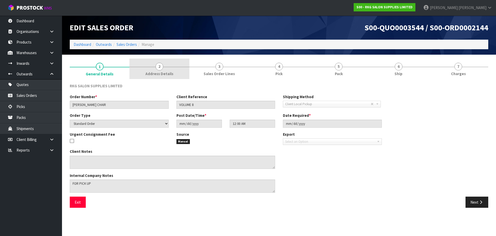
click at [160, 65] on span "2" at bounding box center [160, 67] width 8 height 8
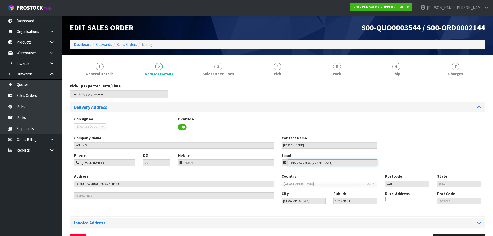
drag, startPoint x: 326, startPoint y: 161, endPoint x: 280, endPoint y: 161, distance: 45.8
click at [280, 161] on div "Email [EMAIL_ADDRESS][DOMAIN_NAME]" at bounding box center [329, 158] width 104 height 13
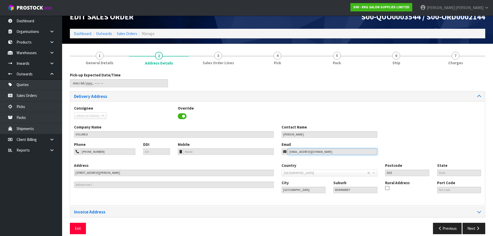
scroll to position [17, 0]
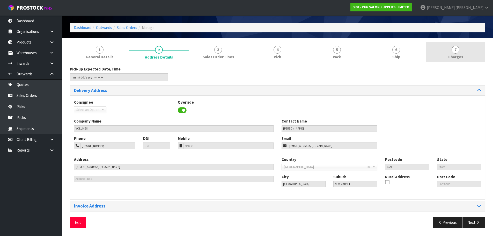
click at [459, 49] on span "7" at bounding box center [455, 50] width 8 height 8
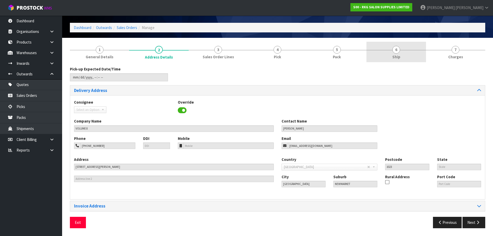
scroll to position [0, 0]
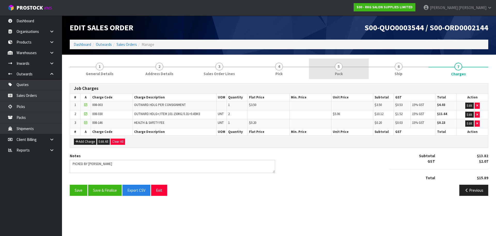
click at [339, 70] on span "5" at bounding box center [339, 67] width 8 height 8
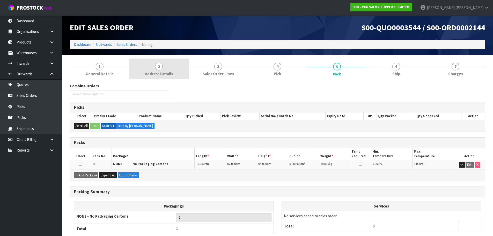
click at [160, 67] on span "2" at bounding box center [159, 67] width 8 height 8
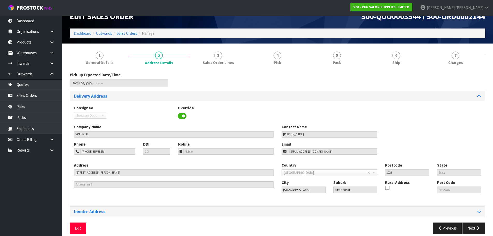
scroll to position [17, 0]
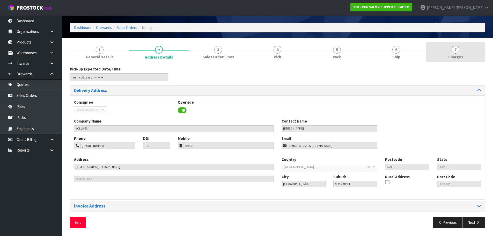
click at [454, 49] on span "7" at bounding box center [455, 50] width 8 height 8
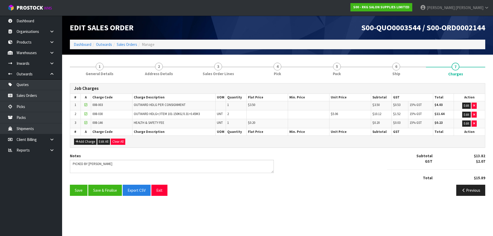
scroll to position [0, 0]
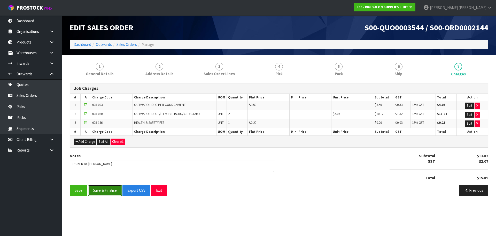
click at [107, 190] on button "Save & Finalise" at bounding box center [105, 189] width 34 height 11
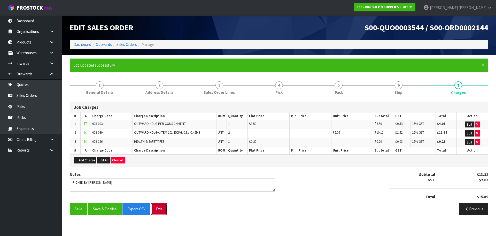
click at [159, 208] on button "Exit" at bounding box center [159, 208] width 16 height 11
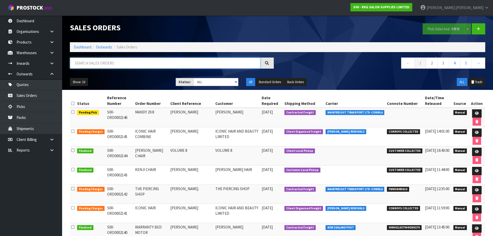
click at [94, 59] on input "text" at bounding box center [165, 62] width 190 height 11
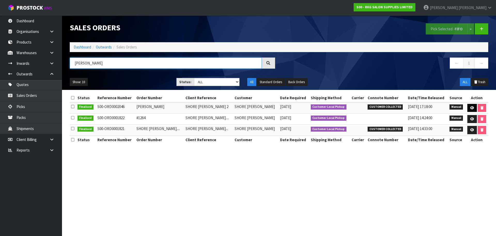
type input "[PERSON_NAME]"
click at [471, 107] on icon at bounding box center [473, 107] width 4 height 3
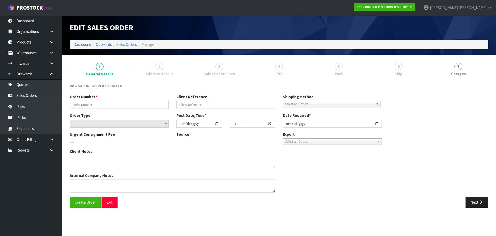
type input "[PERSON_NAME]"
type input "SHORE [PERSON_NAME] 2"
select select "number:0"
type input "[DATE]"
type input "00:00:00.000"
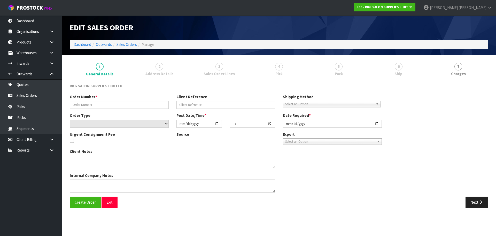
type input "[DATE]"
type textarea "FOR PICK UP"
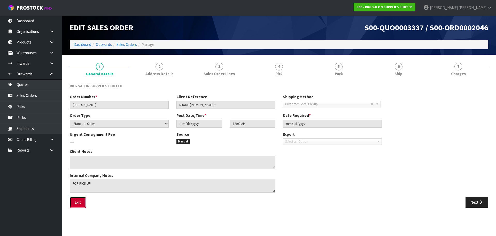
click at [74, 204] on button "Exit" at bounding box center [78, 201] width 16 height 11
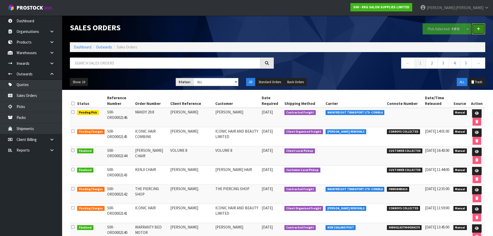
click at [478, 31] on link at bounding box center [477, 28] width 13 height 11
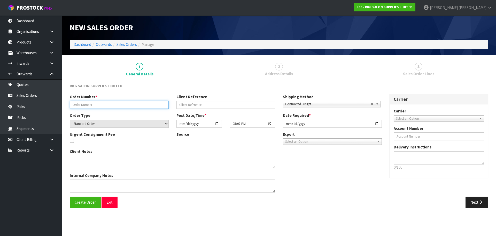
click at [100, 103] on input "text" at bounding box center [119, 105] width 99 height 8
type input "#1576"
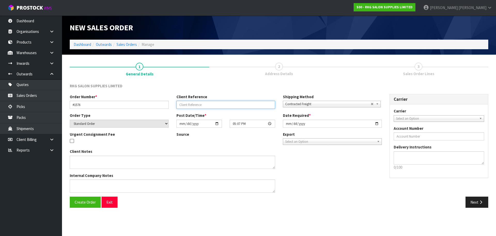
click at [184, 104] on input "text" at bounding box center [226, 105] width 99 height 8
type input "[PERSON_NAME]"
click at [404, 118] on span "Select an Option" at bounding box center [436, 118] width 81 height 6
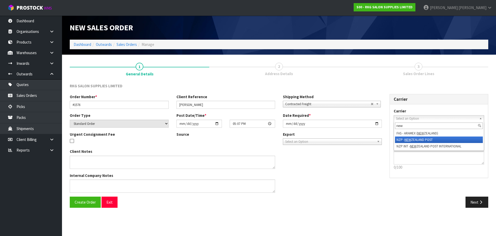
type input "new"
click at [399, 138] on li "NZP - NEW ZEALAND POST" at bounding box center [439, 139] width 88 height 6
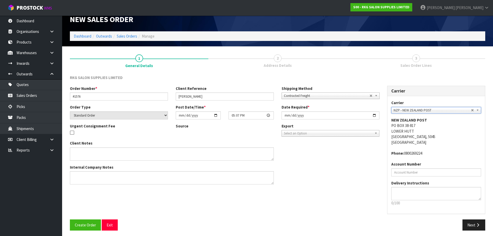
scroll to position [11, 0]
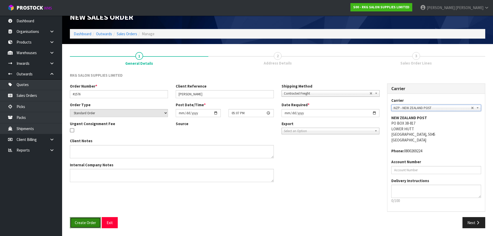
click at [85, 225] on button "Create Order" at bounding box center [85, 222] width 31 height 11
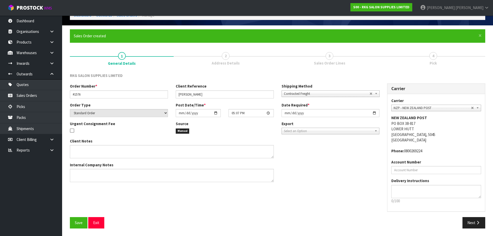
scroll to position [29, 0]
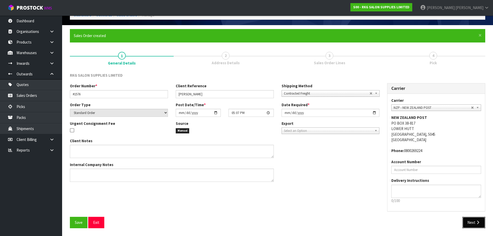
click at [477, 223] on icon "button" at bounding box center [477, 222] width 5 height 4
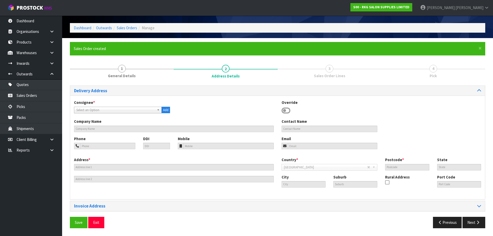
scroll to position [0, 0]
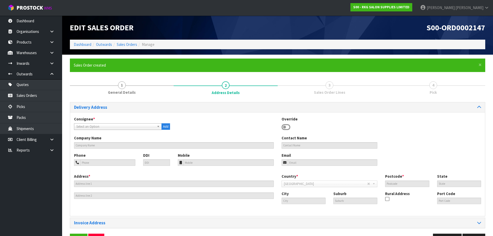
click at [285, 127] on icon at bounding box center [285, 127] width 9 height 8
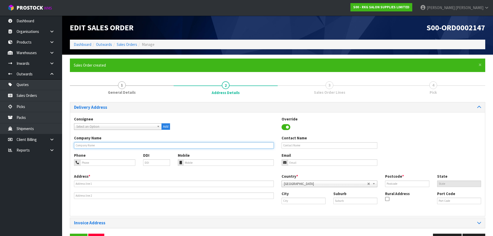
click at [97, 144] on input "text" at bounding box center [174, 145] width 200 height 6
type input "[PERSON_NAME] HPS TRADING LTD"
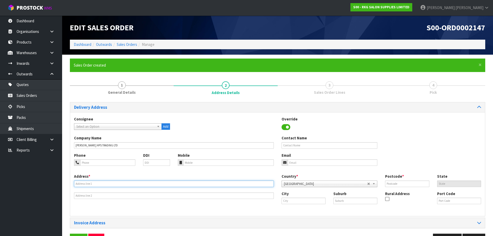
click at [93, 182] on input "text" at bounding box center [174, 183] width 200 height 6
type input "[STREET_ADDRESS]"
click at [304, 202] on input "text" at bounding box center [303, 200] width 44 height 6
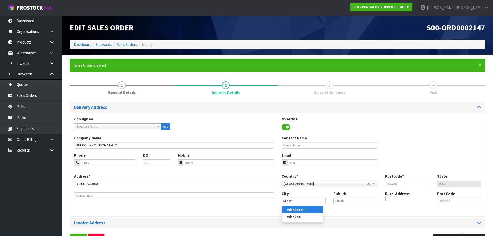
click at [300, 209] on link "Whakat ane" at bounding box center [302, 209] width 41 height 7
type input "Whakatane"
click at [335, 201] on input "text" at bounding box center [355, 200] width 44 height 6
type input "WHAKATANE"
click at [390, 186] on input "text" at bounding box center [407, 183] width 44 height 6
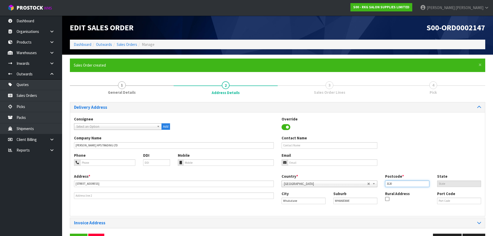
type input "3120"
click at [393, 159] on div "Phone DDI Mobile Email" at bounding box center [277, 162] width 414 height 21
click at [304, 164] on input "email" at bounding box center [332, 162] width 90 height 6
type input "[EMAIL_ADDRESS][DOMAIN_NAME]"
click at [299, 145] on input "text" at bounding box center [329, 145] width 96 height 6
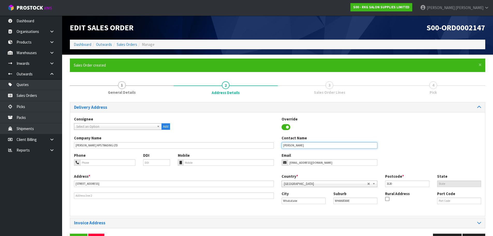
type input "[PERSON_NAME]"
click at [90, 162] on input "tel" at bounding box center [107, 162] width 55 height 6
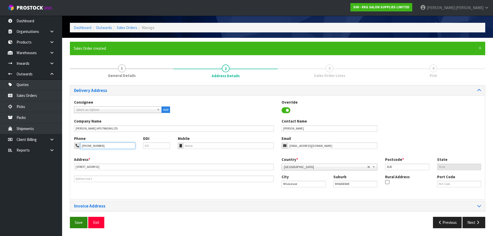
type input "[PHONE_NUMBER]"
click at [77, 223] on span "Save" at bounding box center [79, 221] width 8 height 5
click at [471, 221] on button "Next" at bounding box center [473, 221] width 23 height 11
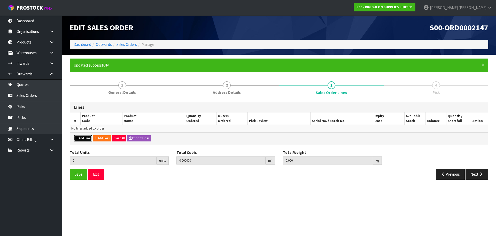
click at [81, 139] on button "Add Line" at bounding box center [83, 138] width 18 height 6
type input "0"
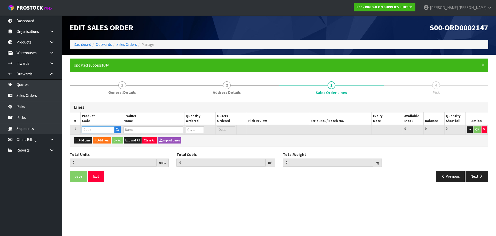
click at [91, 130] on input "text" at bounding box center [98, 129] width 33 height 6
type input "203972"
type input "0.000000"
type input "0.000"
type input "IMMORTAL INFUSE COLOGNE OLD MARINE 50ML"
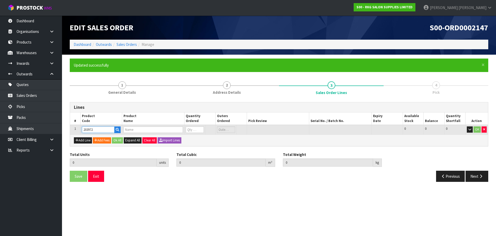
type input "0"
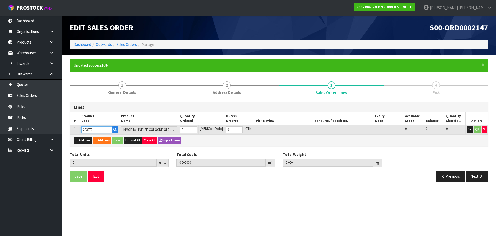
type input "203972"
click at [185, 130] on td "0" at bounding box center [189, 130] width 20 height 10
drag, startPoint x: 194, startPoint y: 130, endPoint x: 185, endPoint y: 129, distance: 8.9
click at [185, 129] on td "0" at bounding box center [189, 130] width 20 height 10
type input "5"
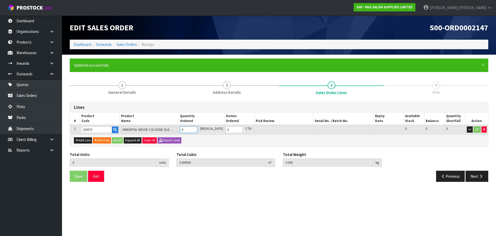
type input "0.000645"
type input "0.3"
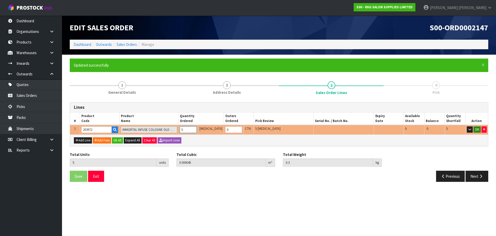
type input "5"
click at [476, 128] on button "OK" at bounding box center [477, 129] width 7 height 6
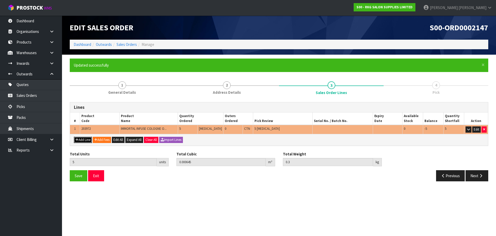
click at [84, 140] on button "Add Line" at bounding box center [83, 140] width 18 height 6
type input "0"
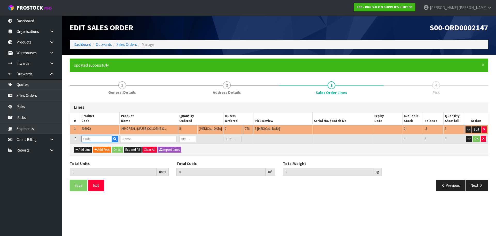
click at [91, 138] on input "text" at bounding box center [96, 138] width 31 height 6
type input "203975"
type input "5"
type input "0.000645"
type input "0.3"
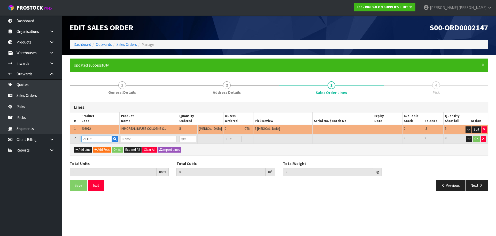
type input "IMMORTAL INFUSE COLOGNE WOOD BARREL 50ML"
type input "0"
type input "203975"
click at [182, 140] on tr "2 203975 IMMORTAL INFUSE COLOGNE WOOD BARREL 50ML 0 [MEDICAL_DATA] 0 CTN 0 0 0 …" at bounding box center [279, 139] width 418 height 10
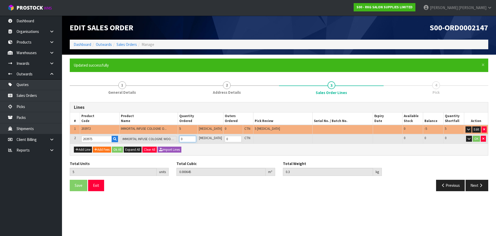
type input "10"
type input "0.0013"
type input "0.6"
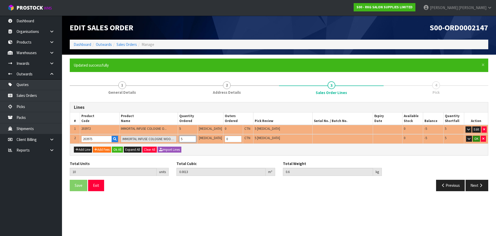
type input "5"
click at [478, 140] on button "OK" at bounding box center [476, 138] width 7 height 6
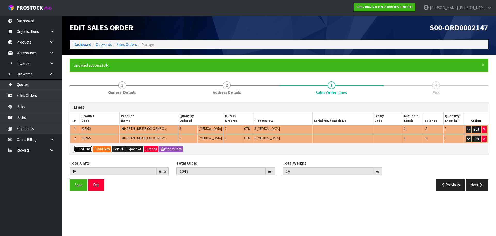
click at [86, 148] on button "Add Line" at bounding box center [83, 149] width 18 height 6
type input "0"
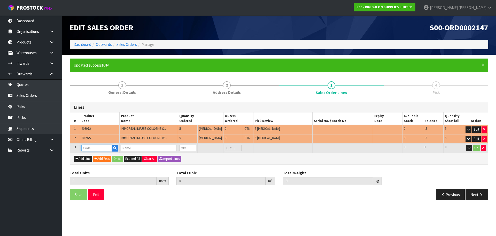
click at [89, 148] on input "text" at bounding box center [96, 148] width 31 height 6
type input "203974"
type input "10"
type input "0.0013"
type input "0.6"
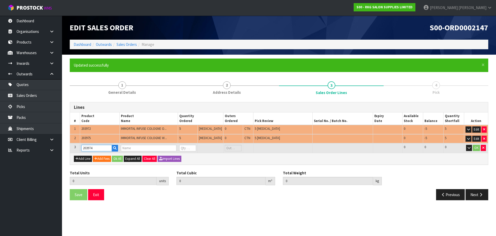
type input "IMMORTAL INFUSE COLOGNE SMOKED PINE 50ML"
type input "0"
type input "203974"
drag, startPoint x: 189, startPoint y: 148, endPoint x: 184, endPoint y: 148, distance: 5.2
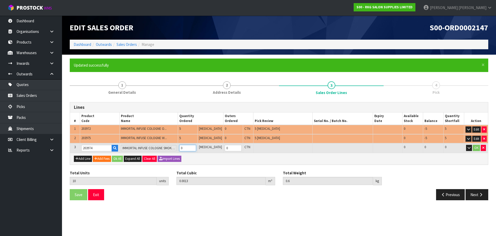
click at [184, 148] on td "0" at bounding box center [188, 148] width 20 height 10
type input "15"
type input "0.001955"
type input "0.9"
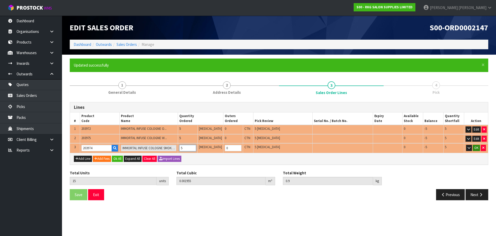
type input "5"
drag, startPoint x: 478, startPoint y: 145, endPoint x: 380, endPoint y: 161, distance: 98.7
click at [478, 145] on button "OK" at bounding box center [476, 148] width 7 height 6
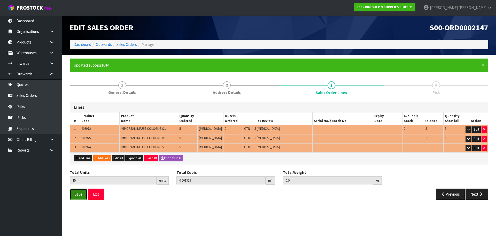
click at [79, 193] on span "Save" at bounding box center [79, 193] width 8 height 5
click at [96, 194] on button "Exit" at bounding box center [96, 193] width 16 height 11
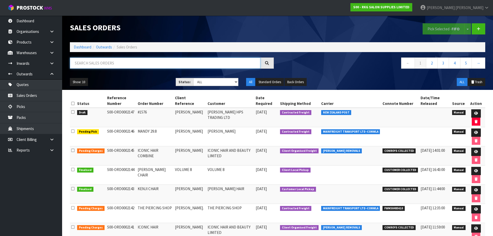
click at [102, 60] on input "text" at bounding box center [165, 62] width 190 height 11
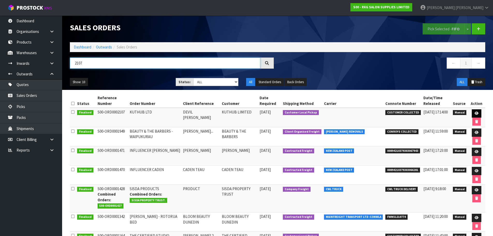
type input "2107"
click at [475, 113] on icon at bounding box center [476, 112] width 4 height 3
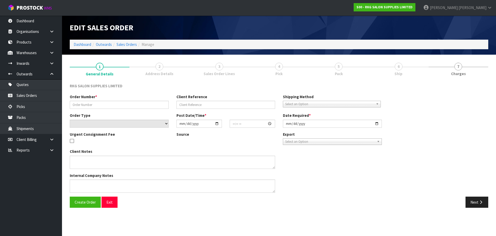
type input "KUTHUB LTD"
type input "DEVIL [PERSON_NAME]"
select select "number:0"
type input "[DATE]"
type input "09:30:00.000"
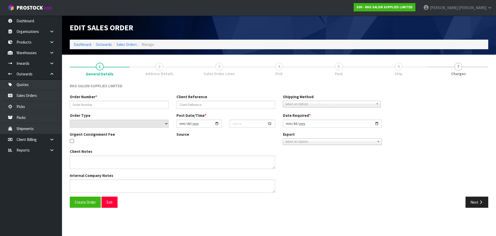
type input "[DATE]"
type textarea "WILL COLLECT - NO WARRANTY ON SHAMPOO UNIT"
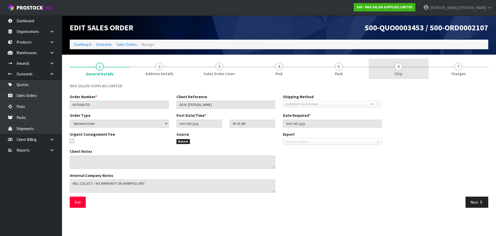
click at [399, 70] on span "6" at bounding box center [399, 67] width 8 height 8
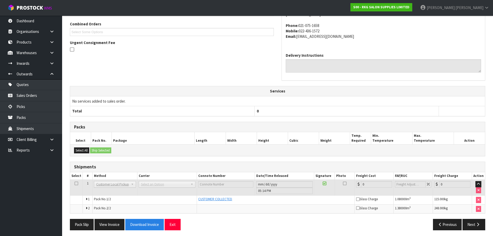
scroll to position [116, 0]
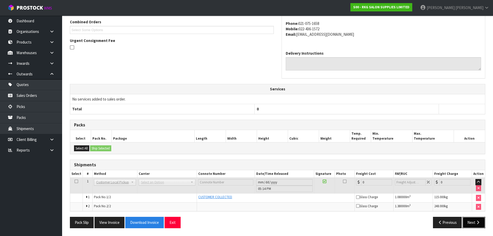
click at [473, 219] on button "Next" at bounding box center [473, 221] width 23 height 11
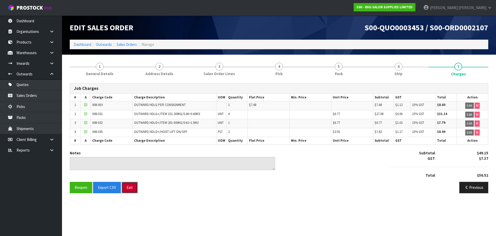
click at [131, 188] on button "Exit" at bounding box center [130, 186] width 16 height 11
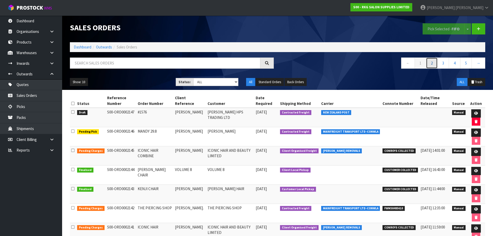
click at [432, 63] on link "2" at bounding box center [432, 62] width 12 height 11
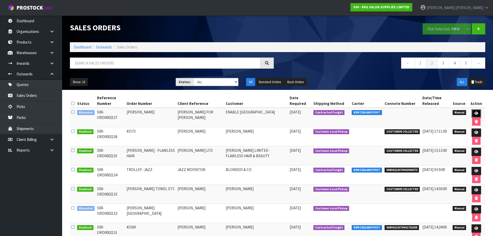
click at [476, 111] on icon at bounding box center [476, 112] width 4 height 3
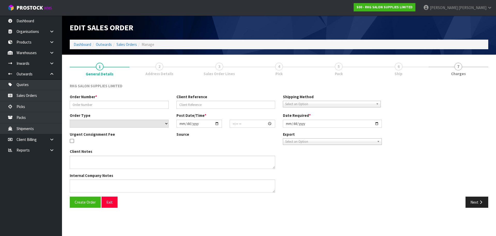
type input "[PERSON_NAME]"
type input "[PERSON_NAME] FOR [PERSON_NAME]"
select select "number:0"
type input "[DATE]"
type input "00:00:00.000"
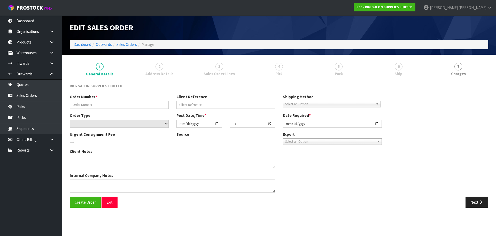
type input "[DATE]"
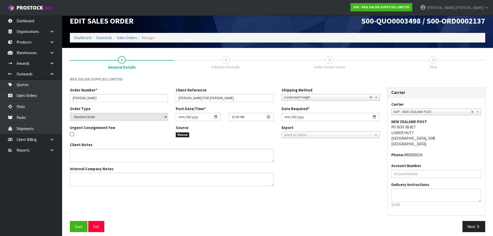
scroll to position [11, 0]
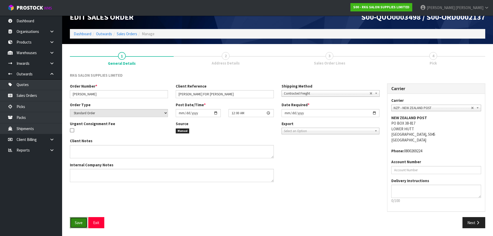
click at [80, 221] on span "Save" at bounding box center [79, 222] width 8 height 5
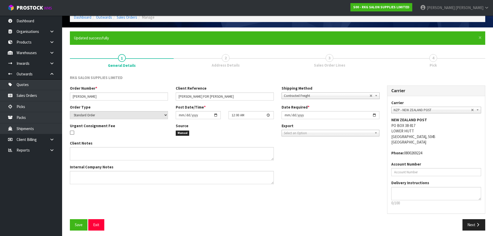
scroll to position [29, 0]
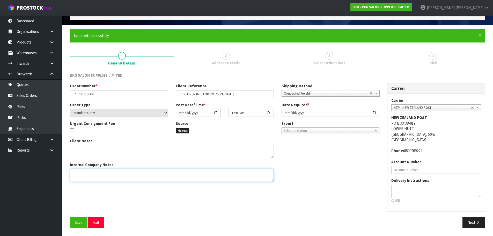
click at [88, 171] on textarea at bounding box center [172, 174] width 204 height 13
type textarea "UNDER ENABLE NZ"
click at [77, 221] on span "Save" at bounding box center [79, 221] width 8 height 5
drag, startPoint x: 469, startPoint y: 224, endPoint x: 260, endPoint y: 167, distance: 217.3
click at [469, 224] on button "Next" at bounding box center [473, 221] width 23 height 11
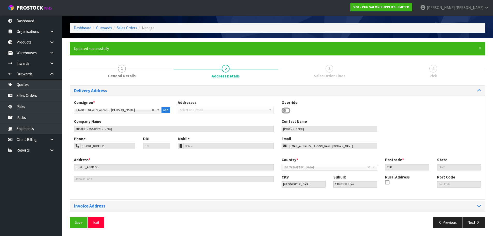
scroll to position [0, 0]
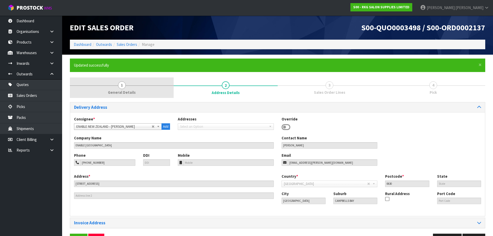
click at [121, 85] on span "1" at bounding box center [122, 85] width 8 height 8
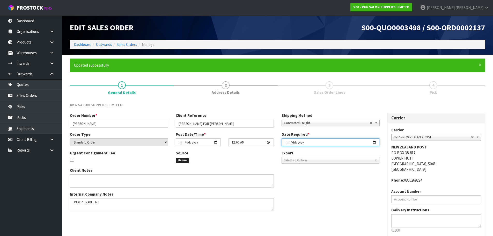
click at [374, 143] on input "[DATE]" at bounding box center [330, 142] width 98 height 8
type input "[DATE]"
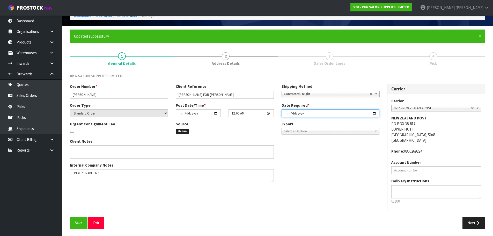
scroll to position [29, 0]
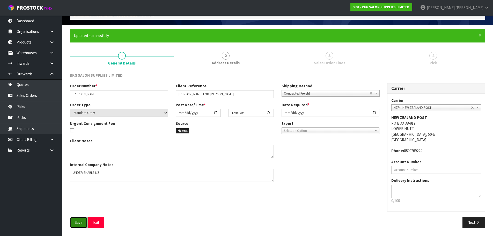
click at [74, 222] on button "Save" at bounding box center [79, 221] width 18 height 11
click at [467, 222] on button "Next" at bounding box center [473, 221] width 23 height 11
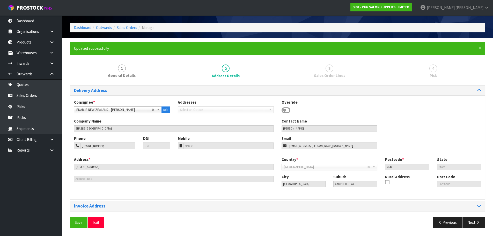
scroll to position [17, 0]
click at [77, 223] on span "Save" at bounding box center [79, 221] width 8 height 5
drag, startPoint x: 479, startPoint y: 224, endPoint x: 477, endPoint y: 221, distance: 4.3
click at [479, 224] on button "Next" at bounding box center [473, 221] width 23 height 11
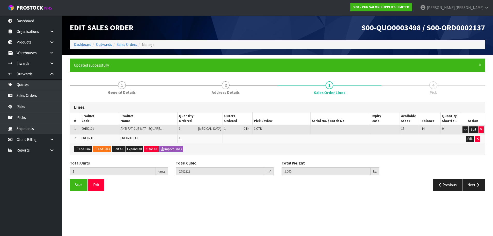
scroll to position [0, 0]
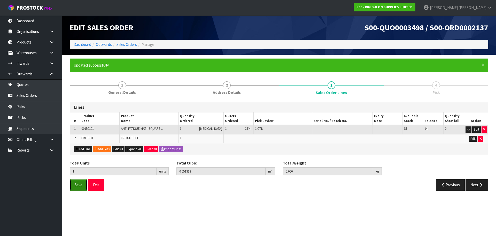
click at [81, 187] on span "Save" at bounding box center [79, 184] width 8 height 5
drag, startPoint x: 481, startPoint y: 186, endPoint x: 425, endPoint y: 171, distance: 57.5
click at [481, 186] on icon "button" at bounding box center [481, 185] width 5 height 4
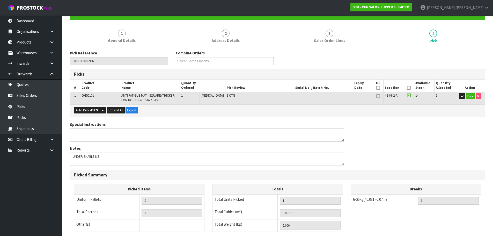
scroll to position [128, 0]
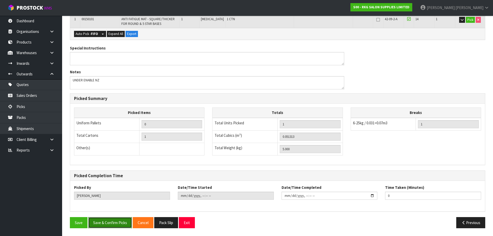
click at [107, 221] on button "Save & Confirm Picks" at bounding box center [110, 222] width 44 height 11
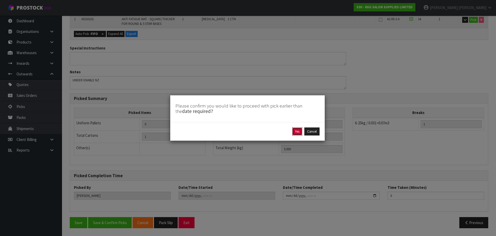
click at [297, 131] on button "Yes" at bounding box center [297, 131] width 10 height 8
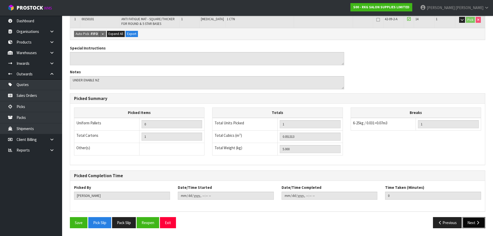
click at [471, 220] on button "Next" at bounding box center [473, 222] width 23 height 11
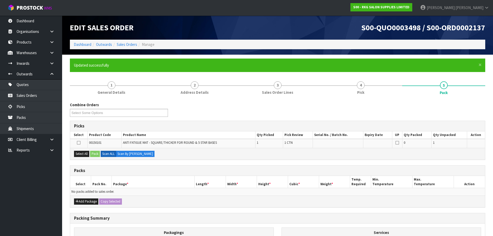
scroll to position [67, 0]
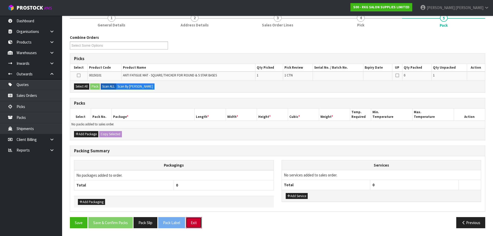
click at [194, 224] on button "Exit" at bounding box center [194, 222] width 16 height 11
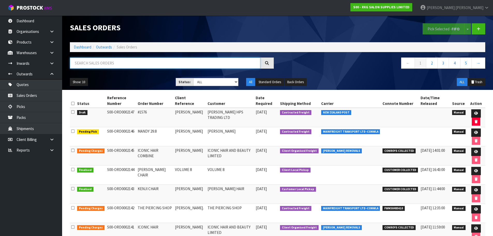
click at [95, 64] on input "text" at bounding box center [165, 62] width 190 height 11
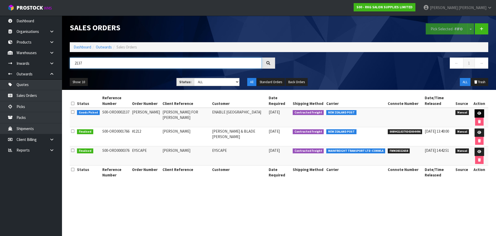
type input "2137"
click at [478, 114] on icon at bounding box center [480, 112] width 4 height 3
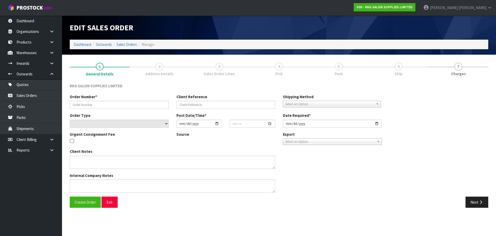
type input "[PERSON_NAME]"
type input "[PERSON_NAME] FOR [PERSON_NAME]"
select select "number:0"
type input "[DATE]"
type input "00:00:00.000"
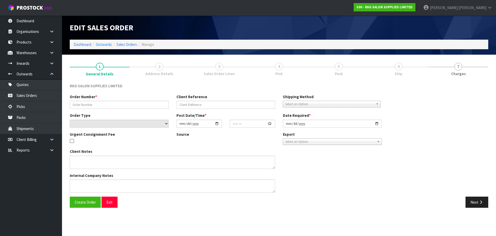
type input "[DATE]"
type textarea "UNDER ENABLE NZ"
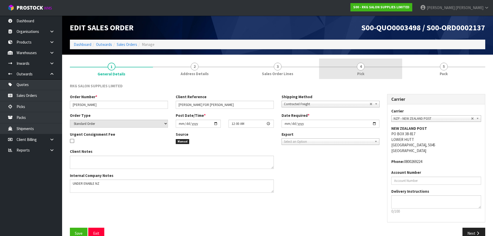
click at [360, 66] on span "4" at bounding box center [361, 67] width 8 height 8
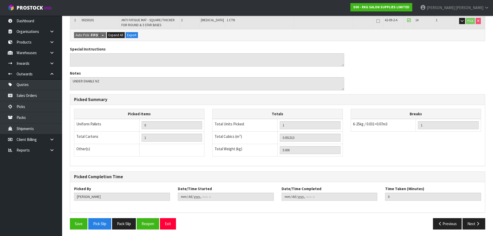
scroll to position [109, 0]
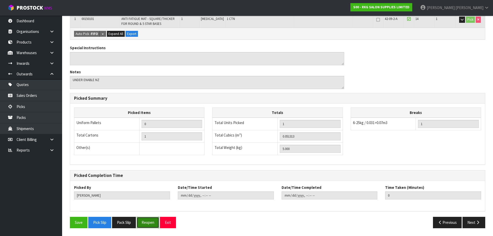
click at [144, 222] on button "Reopen" at bounding box center [148, 221] width 22 height 11
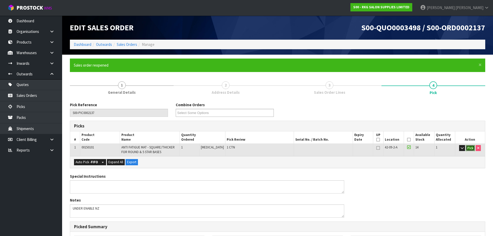
click at [471, 148] on button "Pick" at bounding box center [469, 148] width 9 height 6
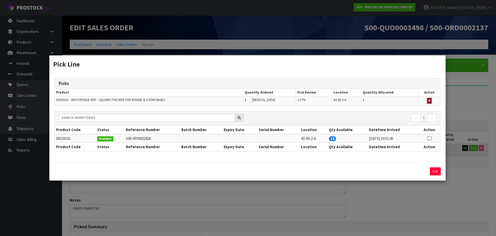
click at [430, 100] on icon "button" at bounding box center [430, 100] width 2 height 3
type input "0"
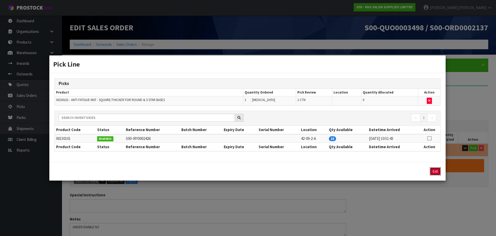
click at [434, 169] on button "Exit" at bounding box center [435, 171] width 11 height 8
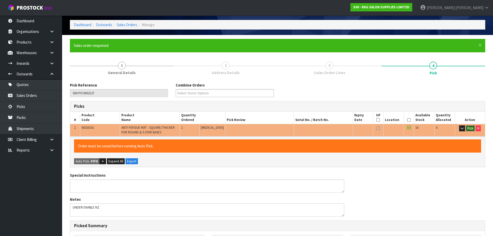
scroll to position [52, 0]
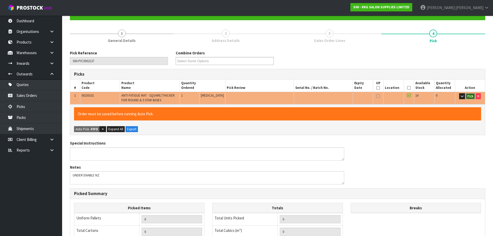
click at [470, 96] on button "Pick" at bounding box center [469, 96] width 9 height 6
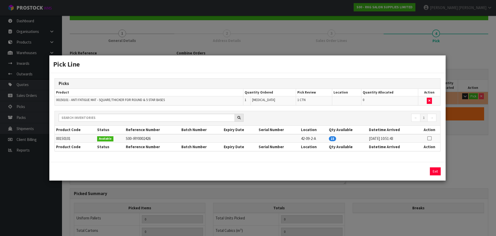
click at [430, 138] on icon at bounding box center [430, 138] width 4 height 0
click at [415, 170] on button "Assign Pick" at bounding box center [417, 171] width 21 height 8
type input "1"
type input "0.051313"
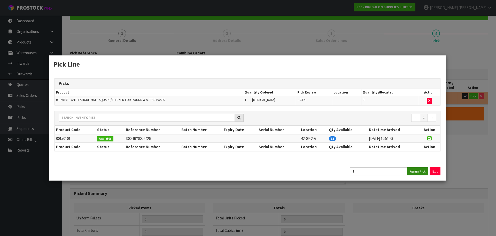
type input "5"
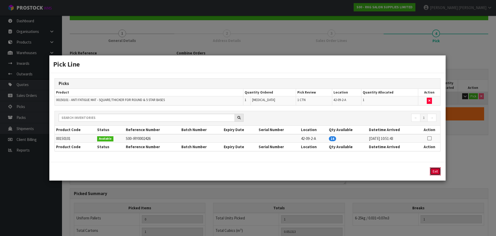
click at [434, 170] on button "Exit" at bounding box center [435, 171] width 11 height 8
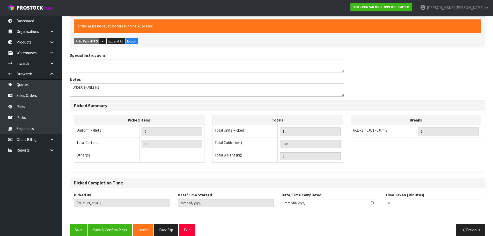
scroll to position [147, 0]
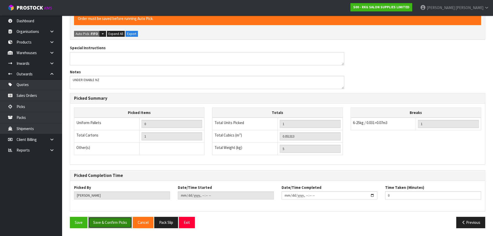
click at [100, 221] on button "Save & Confirm Picks" at bounding box center [110, 221] width 44 height 11
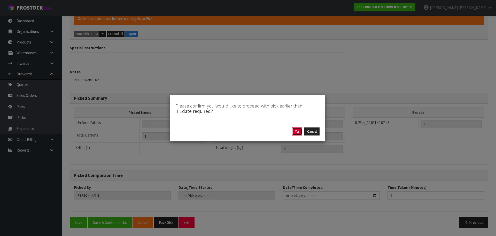
click at [296, 131] on button "Yes" at bounding box center [297, 131] width 10 height 8
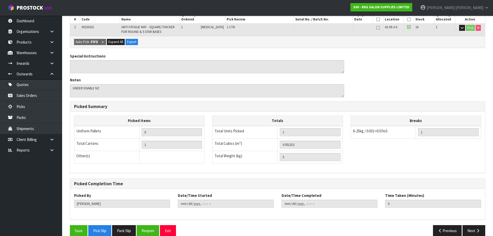
scroll to position [128, 0]
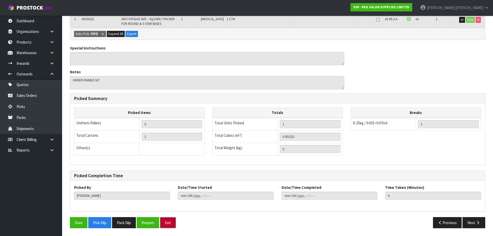
drag, startPoint x: 168, startPoint y: 221, endPoint x: 245, endPoint y: 121, distance: 126.3
click at [169, 221] on button "Exit" at bounding box center [168, 222] width 16 height 11
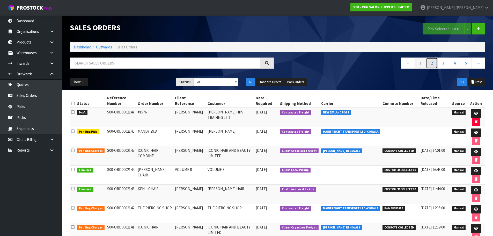
click at [427, 63] on link "2" at bounding box center [432, 62] width 12 height 11
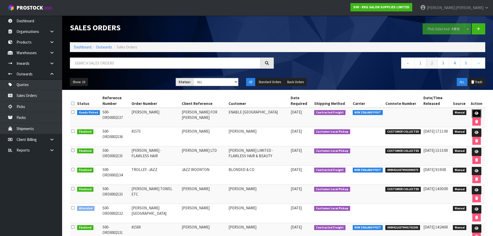
click at [474, 112] on icon at bounding box center [476, 112] width 4 height 3
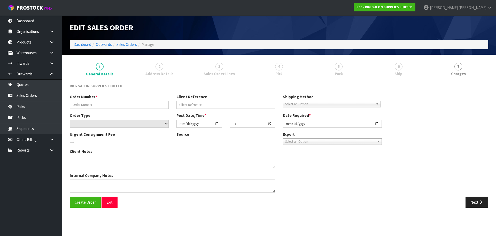
type input "[PERSON_NAME]"
type input "[PERSON_NAME] FOR [PERSON_NAME]"
select select "number:0"
type input "[DATE]"
type input "00:00:00.000"
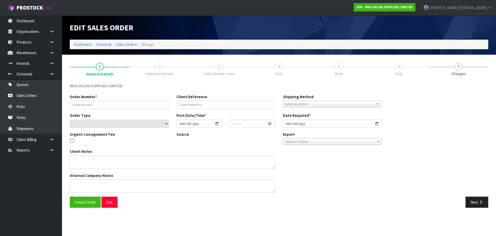
type input "[DATE]"
type textarea "UNDER ENABLE NZ"
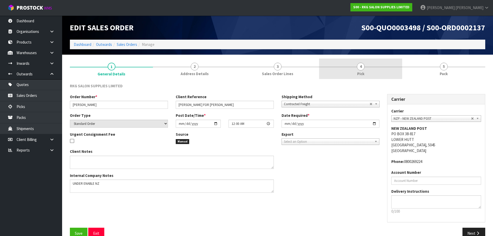
click at [359, 70] on span "4" at bounding box center [361, 67] width 8 height 8
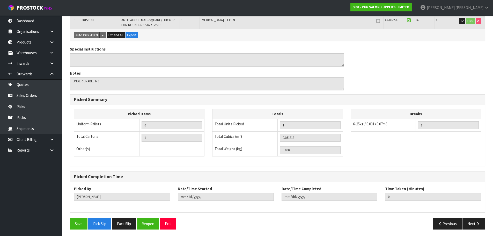
scroll to position [109, 0]
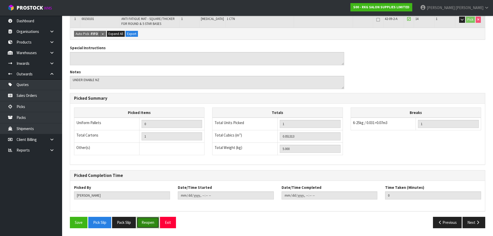
click at [150, 221] on button "Reopen" at bounding box center [148, 221] width 22 height 11
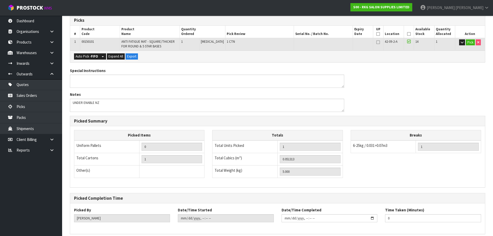
scroll to position [128, 0]
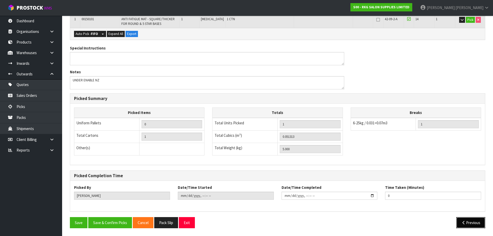
click at [465, 222] on icon "button" at bounding box center [463, 222] width 5 height 4
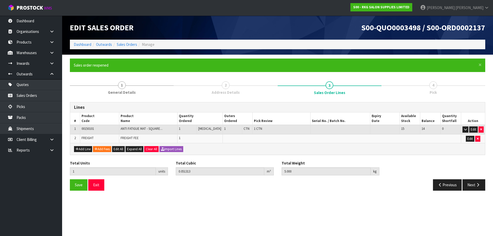
scroll to position [0, 0]
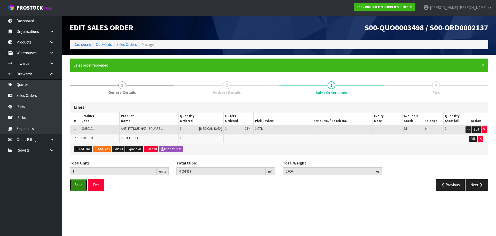
click at [78, 185] on span "Save" at bounding box center [79, 184] width 8 height 5
click at [481, 183] on icon "button" at bounding box center [481, 185] width 5 height 4
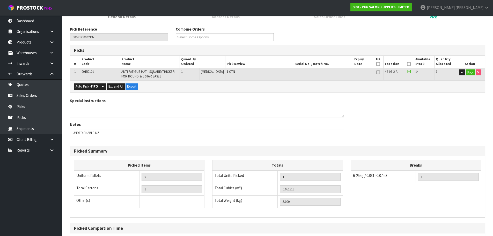
scroll to position [78, 0]
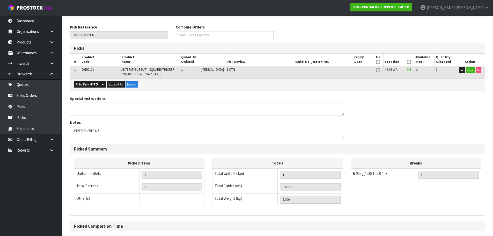
click at [407, 70] on icon at bounding box center [409, 69] width 4 height 4
click at [0, 0] on input "checkbox" at bounding box center [0, 0] width 0 height 0
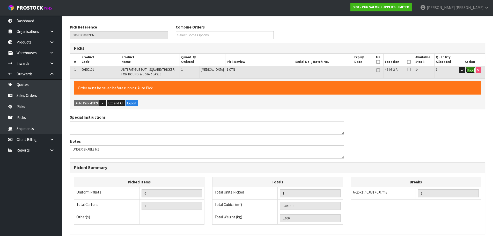
click at [468, 70] on button "Pick" at bounding box center [469, 70] width 9 height 6
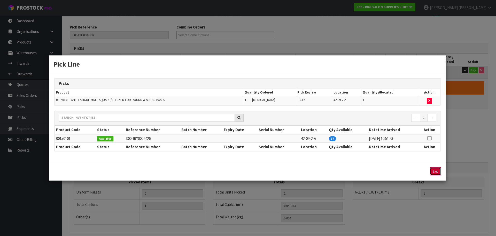
click at [435, 171] on button "Exit" at bounding box center [435, 171] width 11 height 8
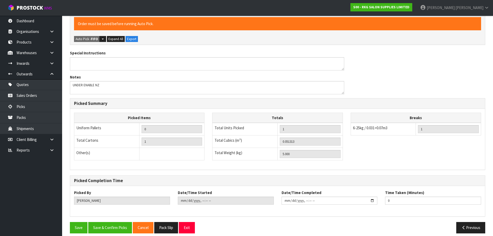
scroll to position [147, 0]
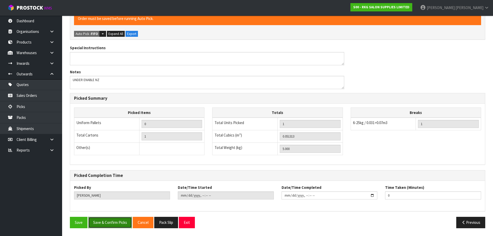
click at [113, 221] on button "Save & Confirm Picks" at bounding box center [110, 221] width 44 height 11
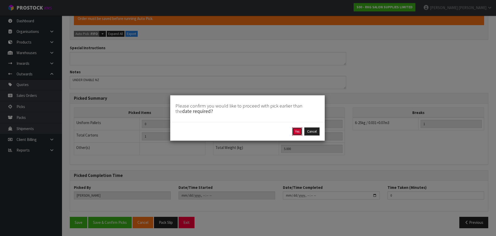
click at [298, 133] on button "Yes" at bounding box center [297, 131] width 10 height 8
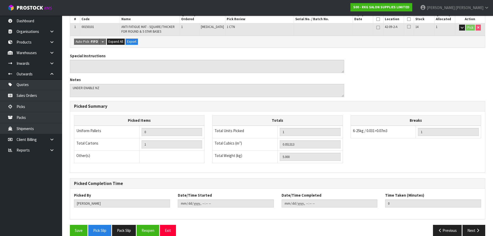
scroll to position [128, 0]
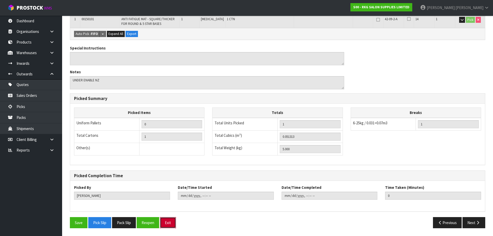
click at [168, 223] on button "Exit" at bounding box center [168, 222] width 16 height 11
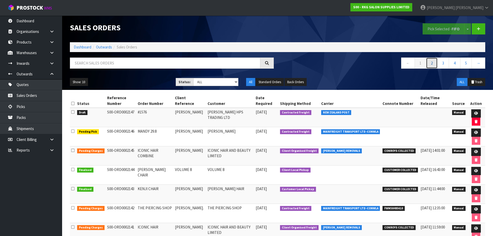
click at [429, 64] on link "2" at bounding box center [432, 62] width 12 height 11
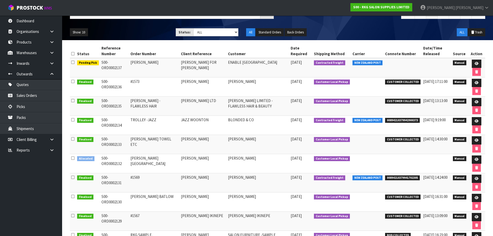
scroll to position [52, 0]
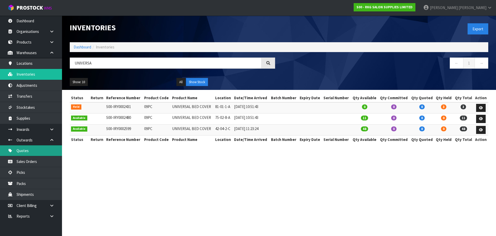
click at [25, 151] on link "Quotes" at bounding box center [31, 150] width 62 height 11
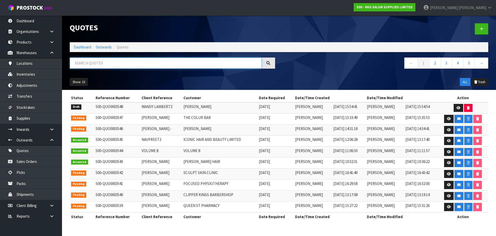
click at [98, 66] on input "text" at bounding box center [166, 62] width 192 height 11
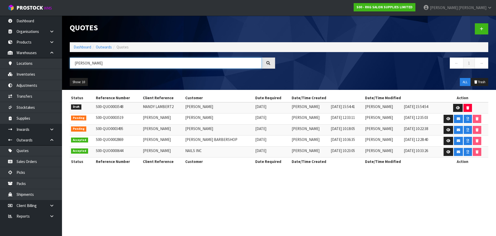
type input "[PERSON_NAME]"
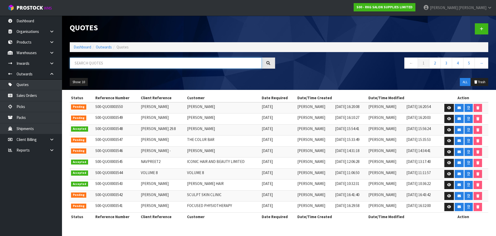
click at [104, 61] on input "text" at bounding box center [166, 62] width 192 height 11
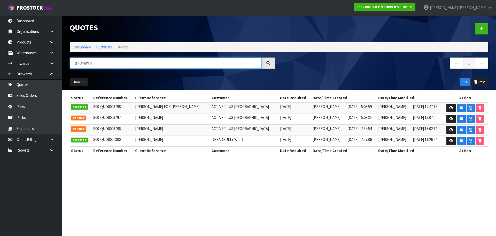
type input "BRONWYN"
